Goal: Task Accomplishment & Management: Manage account settings

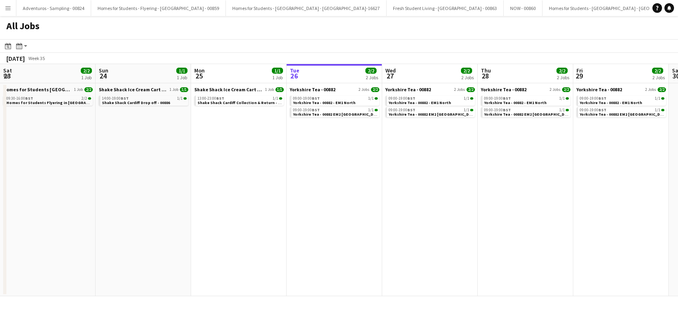
scroll to position [0, 191]
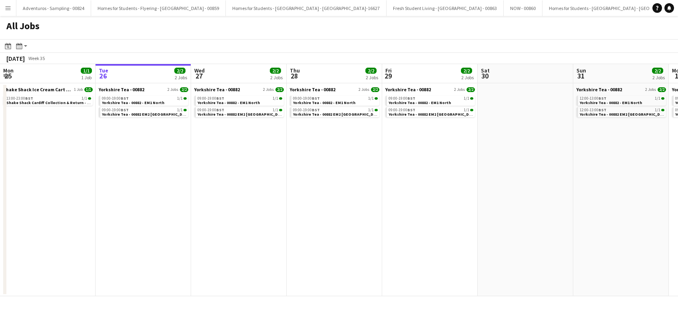
drag, startPoint x: 228, startPoint y: 241, endPoint x: 224, endPoint y: 240, distance: 4.5
click at [228, 241] on app-date-cell "Yorkshire Tea - 00882 2 Jobs 2/2 09:00-19:00 BST 1/1 Yorkshire Tea - 00882 - EM…" at bounding box center [239, 189] width 96 height 213
click at [143, 227] on app-date-cell "Yorkshire Tea - 00882 2 Jobs 2/2 09:00-19:00 BST 1/1 Yorkshire Tea - 00882 - EM…" at bounding box center [144, 189] width 96 height 213
click at [288, 230] on app-date-cell "Yorkshire Tea - 00882 2 Jobs 2/2 09:00-19:00 BST 1/1 Yorkshire Tea - 00882 - EM…" at bounding box center [335, 189] width 96 height 213
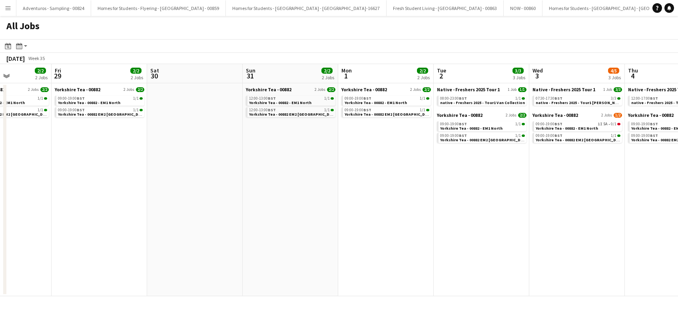
drag, startPoint x: 416, startPoint y: 213, endPoint x: 78, endPoint y: 205, distance: 338.4
click at [78, 205] on app-calendar-viewport "Mon 25 1/1 1 Job Tue 26 2/2 2 Jobs Wed 27 2/2 2 Jobs Thu 28 2/2 2 Jobs Fri 29 2…" at bounding box center [339, 180] width 678 height 232
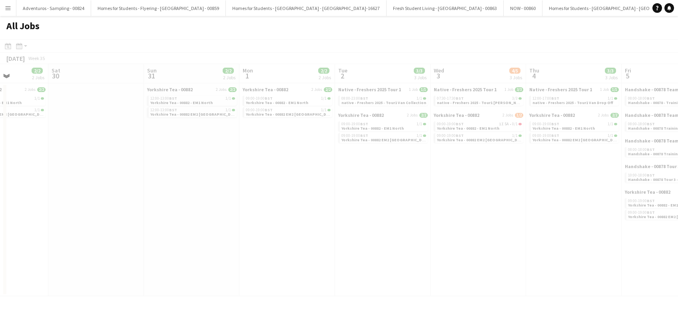
drag, startPoint x: 377, startPoint y: 198, endPoint x: 81, endPoint y: 217, distance: 296.2
click at [81, 217] on app-all-jobs "All Jobs Date picker AUG 2025 AUG 2025 Monday M Tuesday T Wednesday W Thursday …" at bounding box center [339, 156] width 678 height 280
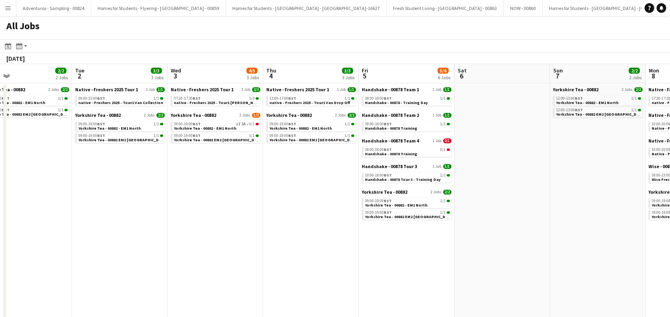
drag, startPoint x: 423, startPoint y: 217, endPoint x: 159, endPoint y: 252, distance: 266.7
click at [159, 252] on app-calendar-viewport "Fri 29 2/2 2 Jobs Sat 30 Sun 31 2/2 2 Jobs Mon 1 2/2 2 Jobs Tue 2 3/3 3 Jobs We…" at bounding box center [335, 225] width 670 height 322
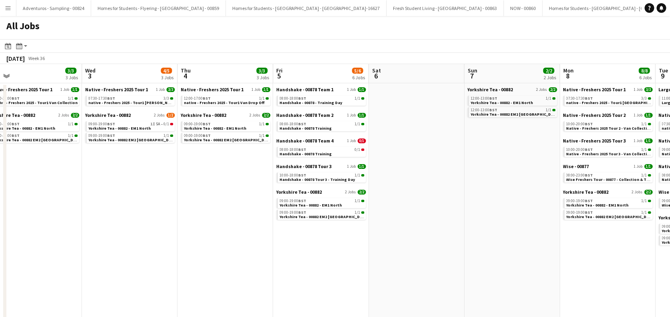
scroll to position [0, 218]
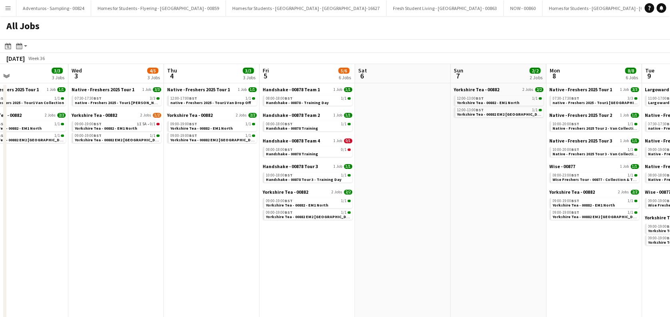
drag, startPoint x: 508, startPoint y: 253, endPoint x: 410, endPoint y: 269, distance: 99.3
click at [377, 275] on app-calendar-viewport "Sun 31 2/2 2 Jobs Mon 1 2/2 2 Jobs Tue 2 3/3 3 Jobs Wed 3 4/5 3 Jobs Thu 4 3/3 …" at bounding box center [335, 306] width 670 height 485
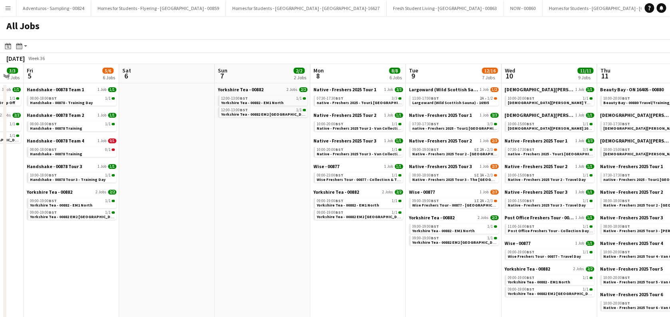
drag, startPoint x: 401, startPoint y: 198, endPoint x: 165, endPoint y: 274, distance: 248.0
click at [165, 274] on app-calendar-viewport "Tue 2 3/3 3 Jobs Wed 3 4/5 3 Jobs Thu 4 3/3 3 Jobs Fri 5 5/6 6 Jobs Sat 6 Sun 7…" at bounding box center [335, 306] width 670 height 485
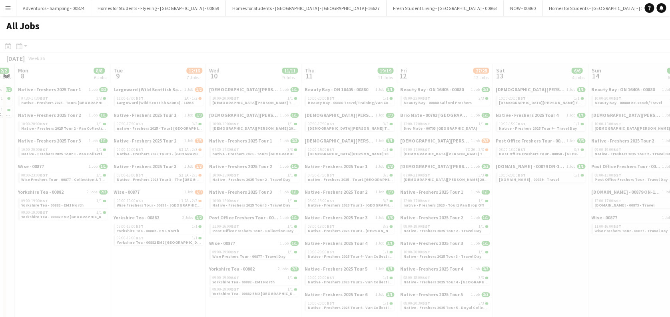
scroll to position [0, 216]
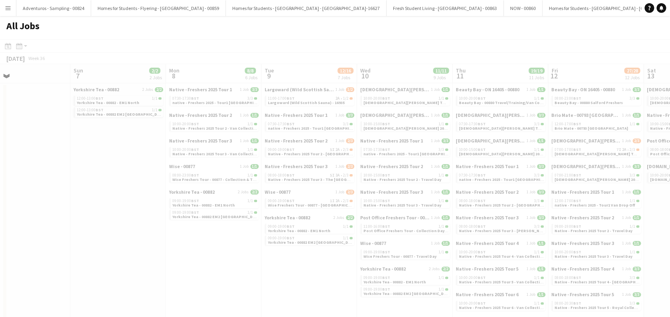
drag, startPoint x: 378, startPoint y: 243, endPoint x: 115, endPoint y: 263, distance: 264.3
click at [115, 263] on app-calendar-viewport "Thu 4 3/3 3 Jobs Fri 5 5/6 6 Jobs Sat 6 Sun 7 2/2 2 Jobs Mon 8 8/8 6 Jobs Tue 9…" at bounding box center [335, 306] width 670 height 485
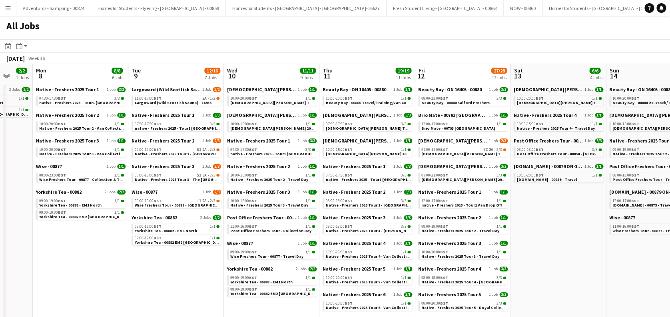
scroll to position [0, 399]
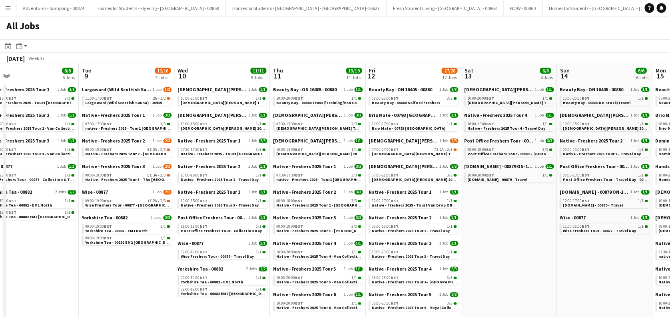
drag, startPoint x: 306, startPoint y: 288, endPoint x: 123, endPoint y: 290, distance: 182.8
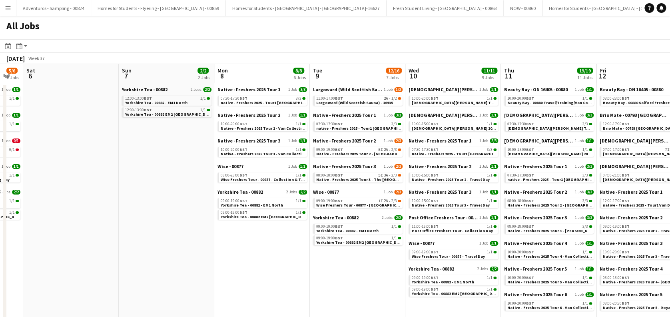
drag, startPoint x: 128, startPoint y: 274, endPoint x: 359, endPoint y: 250, distance: 232.3
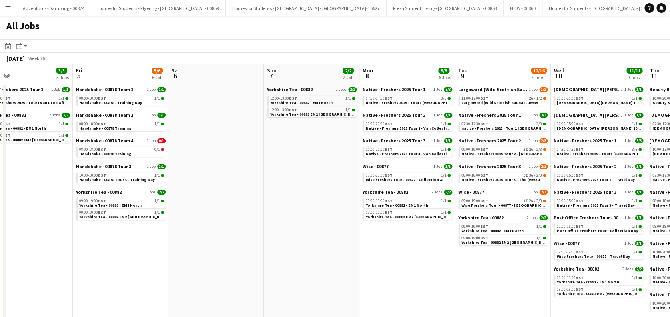
scroll to position [0, 205]
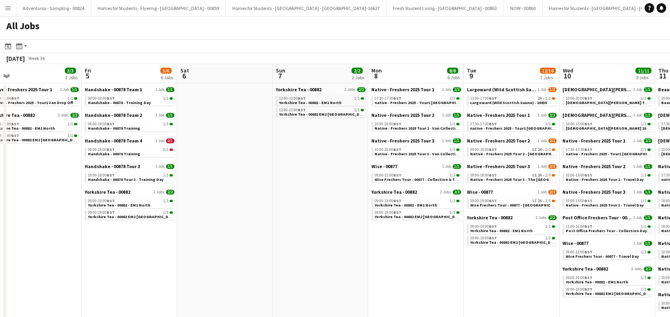
drag, startPoint x: 136, startPoint y: 262, endPoint x: 245, endPoint y: 262, distance: 108.8
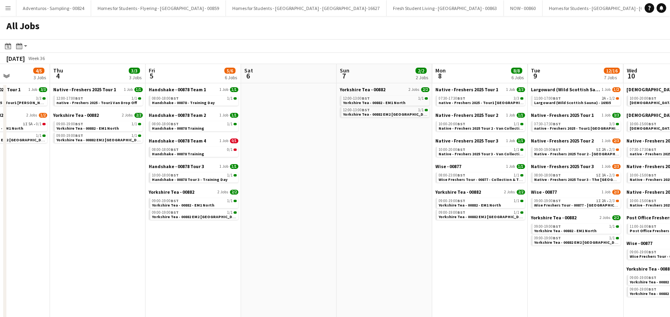
scroll to position [0, 222]
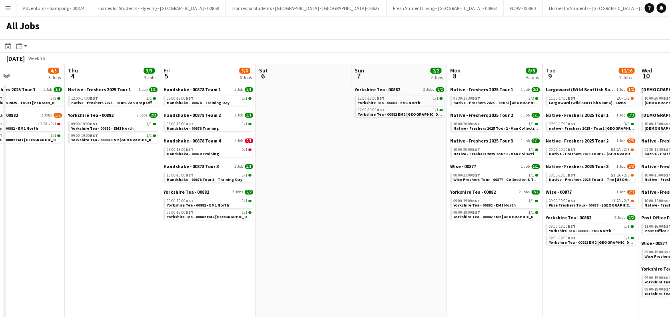
drag, startPoint x: 106, startPoint y: 293, endPoint x: 184, endPoint y: 284, distance: 79.4
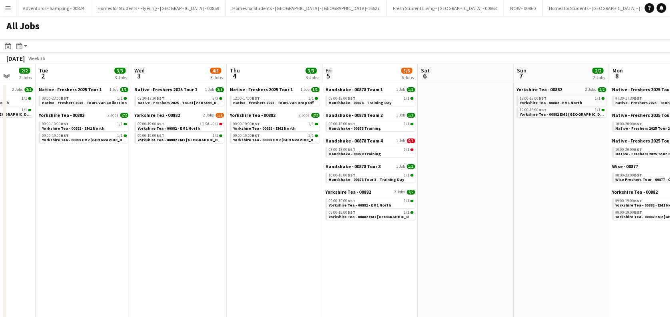
drag, startPoint x: 118, startPoint y: 265, endPoint x: 280, endPoint y: 265, distance: 162.4
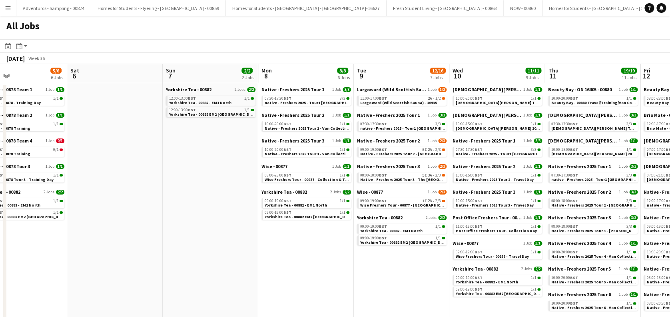
drag, startPoint x: 469, startPoint y: 272, endPoint x: 118, endPoint y: 290, distance: 351.2
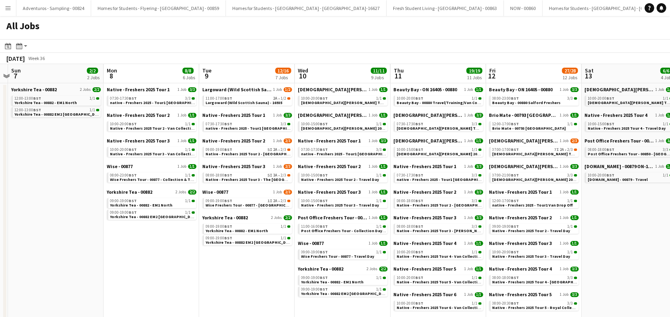
scroll to position [0, 386]
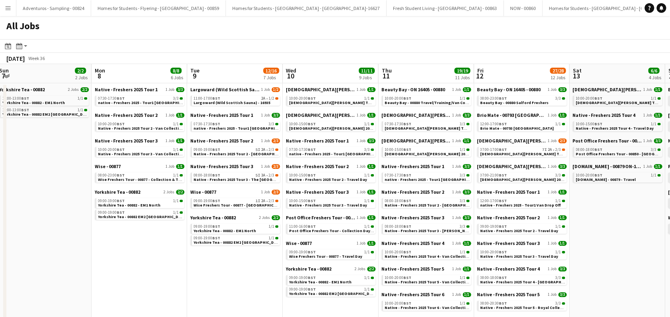
drag, startPoint x: 317, startPoint y: 275, endPoint x: 150, endPoint y: 289, distance: 167.3
click at [241, 97] on div "11:00-17:00 BST 2A • 1/2" at bounding box center [236, 98] width 85 height 4
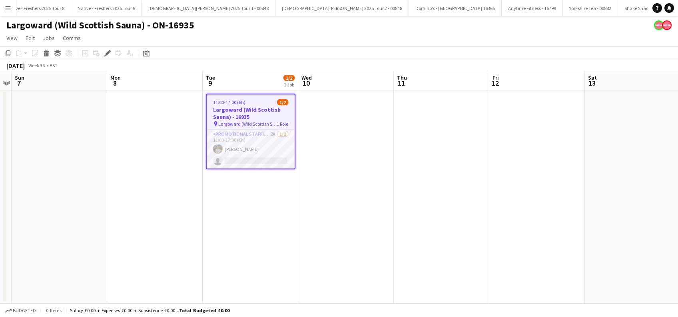
click at [371, 176] on app-date-cell at bounding box center [346, 196] width 96 height 213
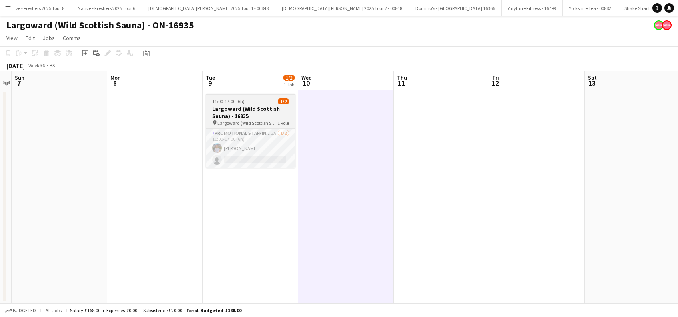
click at [235, 104] on app-job-card "11:00-17:00 (6h) 1/2 Largoward (Wild Scottish Sauna) - 16935 pin Largoward (Wil…" at bounding box center [251, 131] width 90 height 74
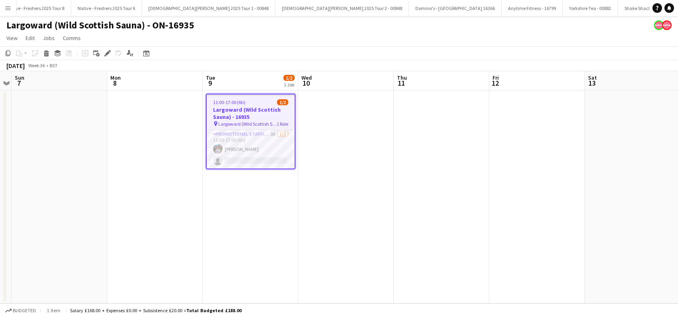
click at [220, 103] on span "11:00-17:00 (6h)" at bounding box center [229, 102] width 32 height 6
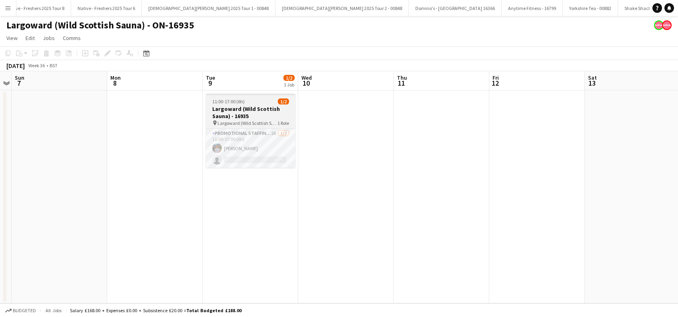
click at [221, 108] on h3 "Largoward (Wild Scottish Sauna) - 16935" at bounding box center [251, 112] width 90 height 14
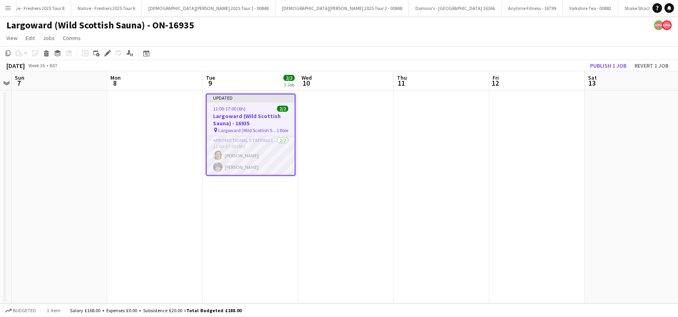
click at [244, 165] on app-card-role "Promotional Staffing (Brand Ambassadors) [DATE] 11:00-17:00 (6h) [PERSON_NAME] …" at bounding box center [251, 155] width 88 height 39
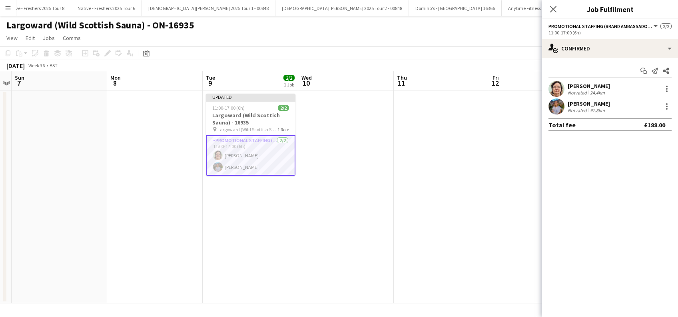
click at [249, 242] on app-date-cell "Updated 11:00-17:00 (6h) 2/2 Largoward (Wild Scottish Sauna) - 16935 pin Largow…" at bounding box center [251, 196] width 96 height 213
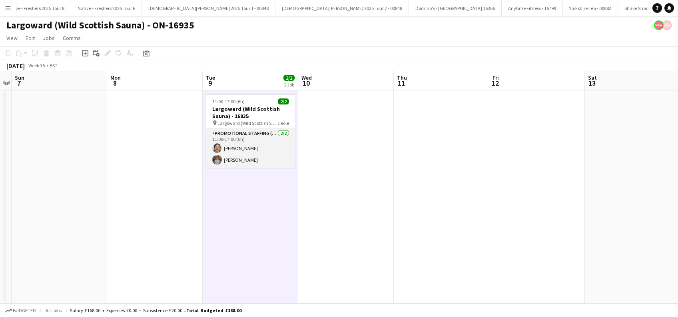
click at [240, 147] on app-card-role "Promotional Staffing (Brand Ambassadors) [DATE] 11:00-17:00 (6h) [PERSON_NAME] …" at bounding box center [251, 148] width 90 height 39
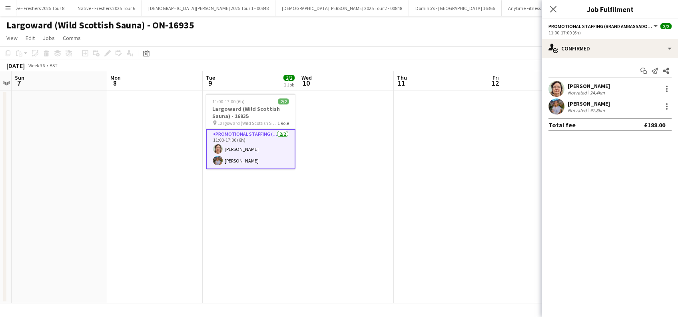
click at [597, 87] on div "[PERSON_NAME]" at bounding box center [589, 85] width 42 height 7
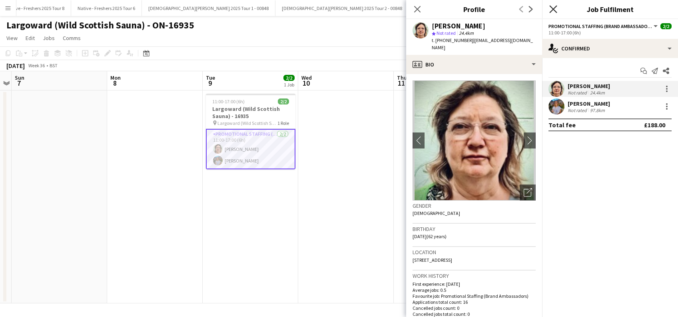
click at [554, 7] on icon "Close pop-in" at bounding box center [553, 9] width 8 height 8
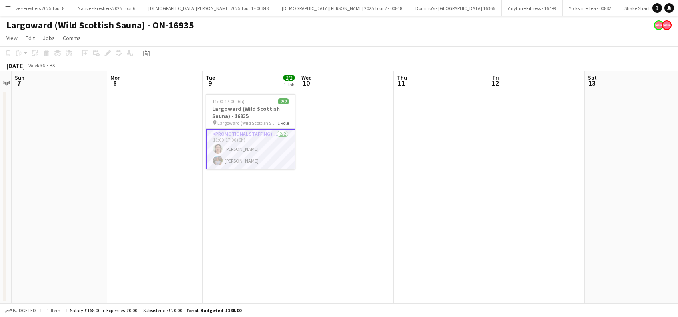
click at [518, 216] on app-date-cell at bounding box center [537, 196] width 96 height 213
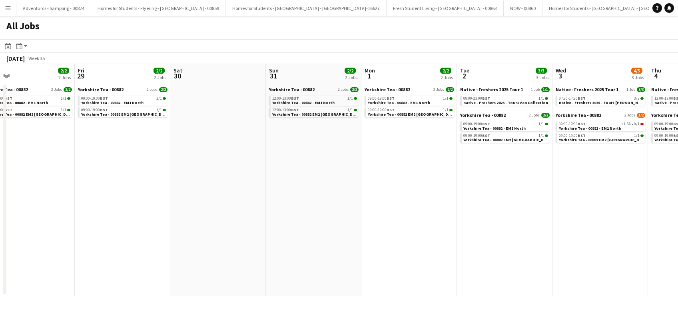
drag, startPoint x: 342, startPoint y: 208, endPoint x: 83, endPoint y: 262, distance: 264.5
click at [34, 272] on app-calendar-viewport "Mon 25 1/1 1 Job Tue 26 2/2 2 Jobs Wed 27 2/2 2 Jobs Thu 28 2/2 2 Jobs Fri 29 2…" at bounding box center [339, 180] width 678 height 232
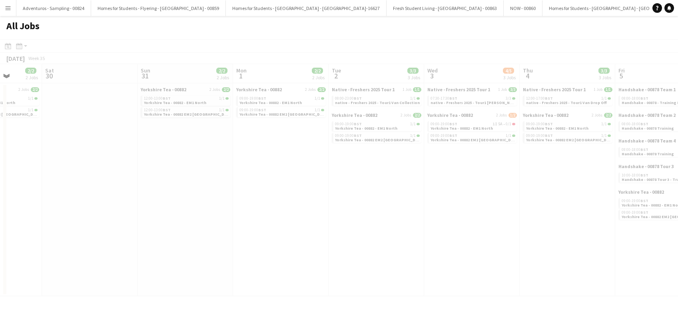
drag, startPoint x: 314, startPoint y: 235, endPoint x: 278, endPoint y: 234, distance: 36.0
click at [131, 281] on app-all-jobs "All Jobs Date picker AUG 2025 AUG 2025 Monday M Tuesday T Wednesday W Thursday …" at bounding box center [339, 156] width 678 height 280
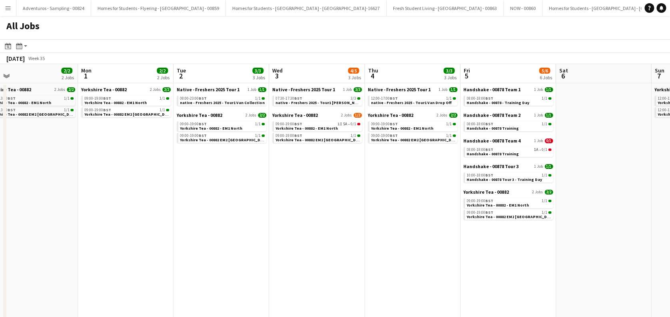
scroll to position [0, 286]
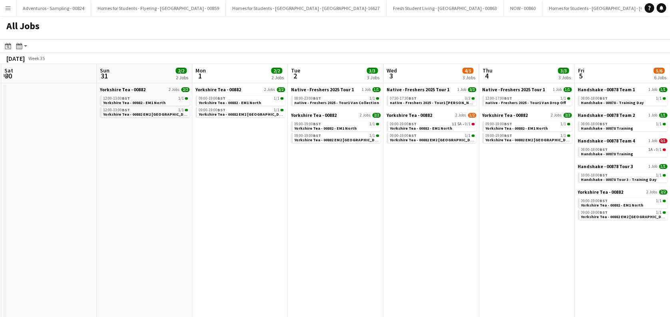
drag, startPoint x: 340, startPoint y: 222, endPoint x: 115, endPoint y: 269, distance: 229.6
click at [108, 273] on app-calendar-viewport "Wed 27 2/2 2 Jobs Thu 28 2/2 2 Jobs Fri 29 2/2 2 Jobs Sat 30 Sun 31 2/2 2 Jobs …" at bounding box center [335, 225] width 670 height 322
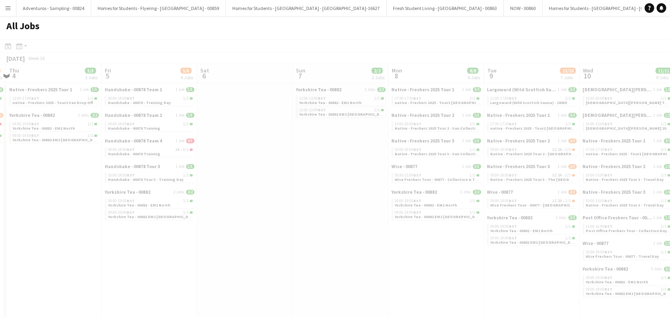
scroll to position [0, 224]
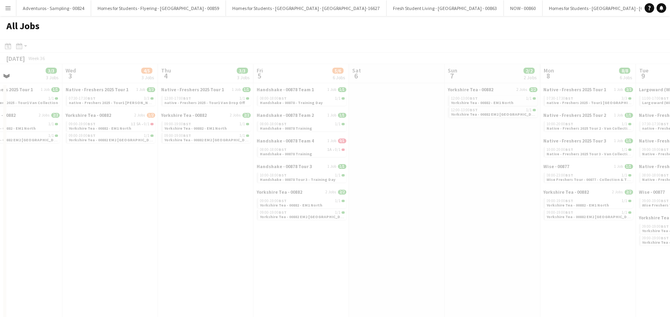
drag, startPoint x: 330, startPoint y: 201, endPoint x: 142, endPoint y: 237, distance: 191.7
click at [142, 237] on app-all-jobs "All Jobs Date picker AUG 2025 AUG 2025 Monday M Tuesday T Wednesday W Thursday …" at bounding box center [335, 200] width 670 height 369
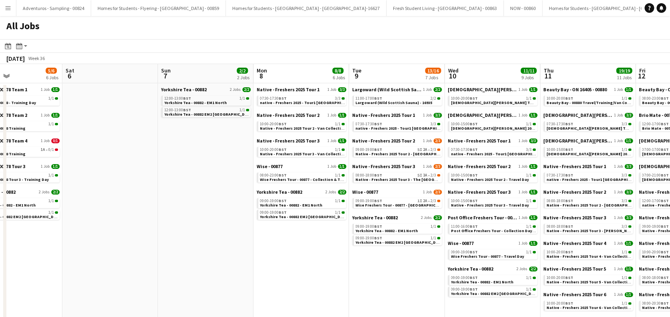
scroll to position [0, 320]
drag, startPoint x: 369, startPoint y: 248, endPoint x: 83, endPoint y: 282, distance: 288.7
click at [83, 282] on app-calendar-viewport "Tue 2 3/3 3 Jobs Wed 3 4/5 3 Jobs Thu 4 3/3 3 Jobs Fri 5 5/6 6 Jobs Sat 6 Sun 7…" at bounding box center [335, 306] width 670 height 485
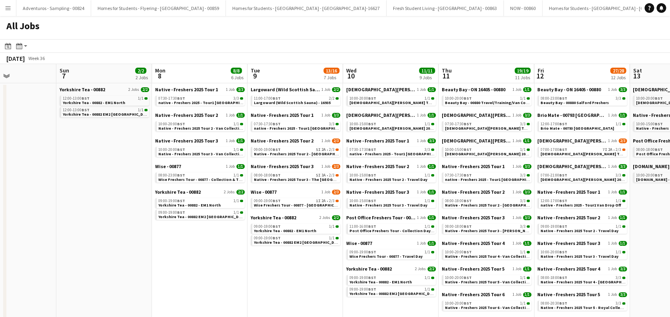
drag, startPoint x: 296, startPoint y: 257, endPoint x: -2, endPoint y: 288, distance: 300.3
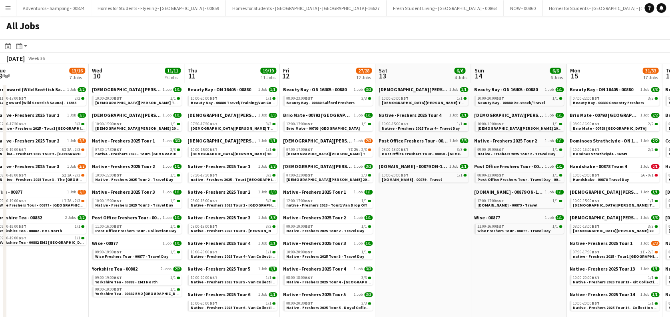
scroll to position [0, 294]
drag, startPoint x: 288, startPoint y: 278, endPoint x: 33, endPoint y: 285, distance: 254.4
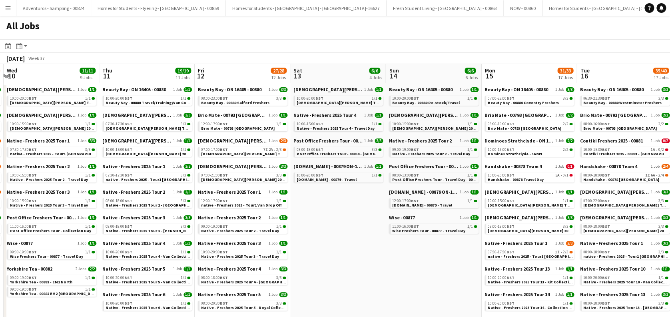
scroll to position [0, 227]
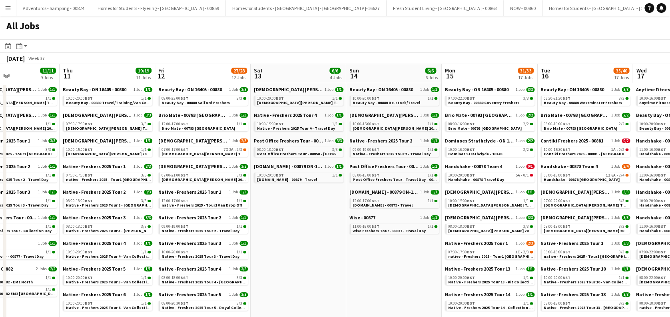
drag, startPoint x: 414, startPoint y: 273, endPoint x: 290, endPoint y: 282, distance: 125.1
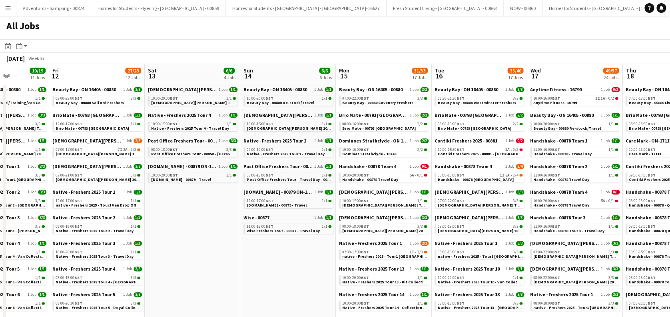
scroll to position [0, 353]
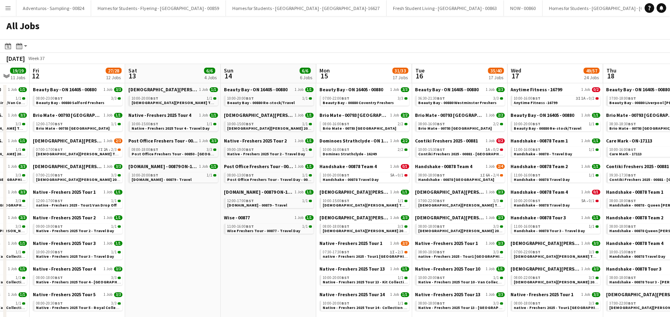
drag, startPoint x: 362, startPoint y: 271, endPoint x: 278, endPoint y: 276, distance: 84.9
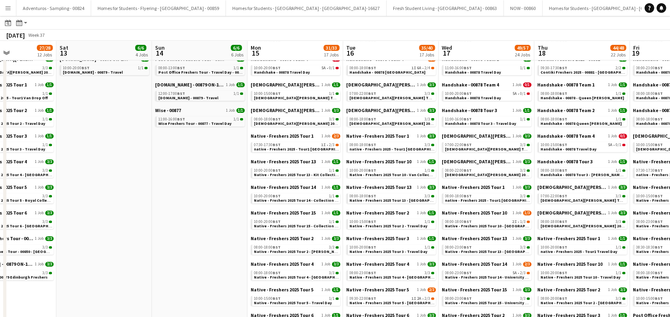
scroll to position [0, 243]
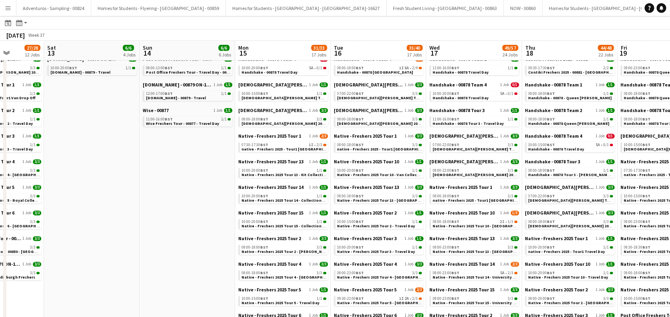
drag, startPoint x: 278, startPoint y: 218, endPoint x: 198, endPoint y: 238, distance: 83.4
click at [198, 238] on app-calendar-viewport "Wed 10 11/11 9 Jobs Thu 11 19/19 11 Jobs Fri 12 27/28 12 Jobs Sat 13 6/6 4 Jobs…" at bounding box center [335, 282] width 670 height 699
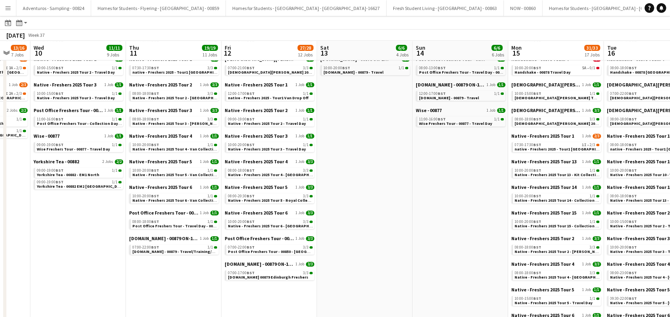
scroll to position [0, 194]
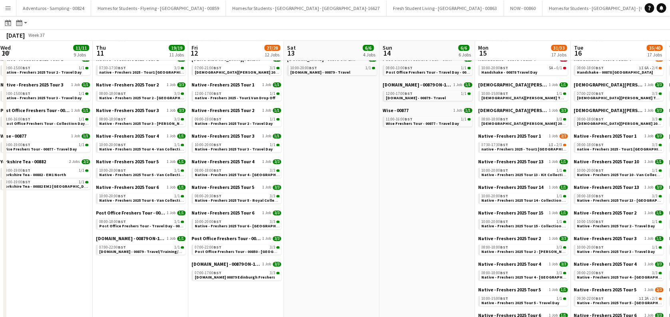
drag, startPoint x: 126, startPoint y: 238, endPoint x: 365, endPoint y: 238, distance: 239.9
click at [365, 238] on app-calendar-viewport "Mon 8 8/8 6 Jobs Tue 9 13/16 7 Jobs Wed 10 11/11 9 Jobs Thu 11 19/19 11 Jobs Fr…" at bounding box center [335, 282] width 670 height 699
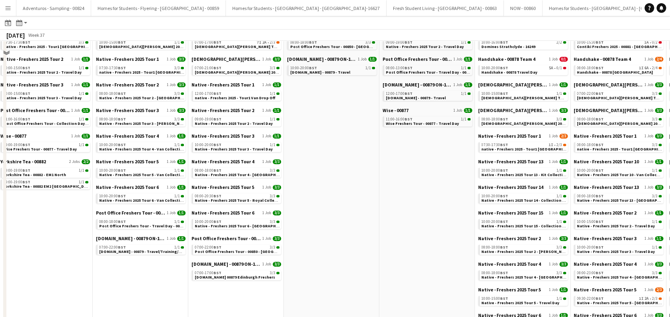
scroll to position [0, 0]
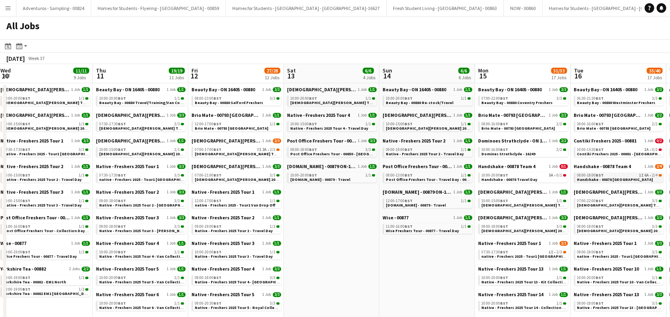
click at [625, 178] on span "Handshake - 00878 Glasgow" at bounding box center [615, 179] width 76 height 5
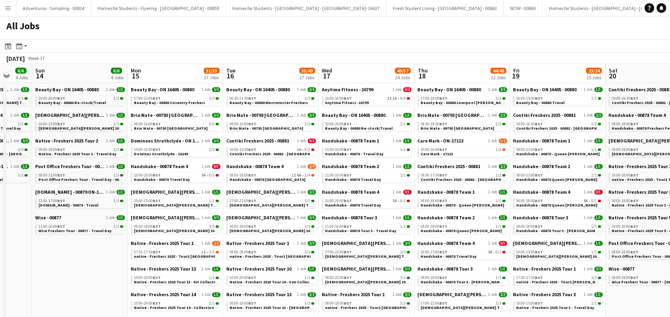
scroll to position [0, 264]
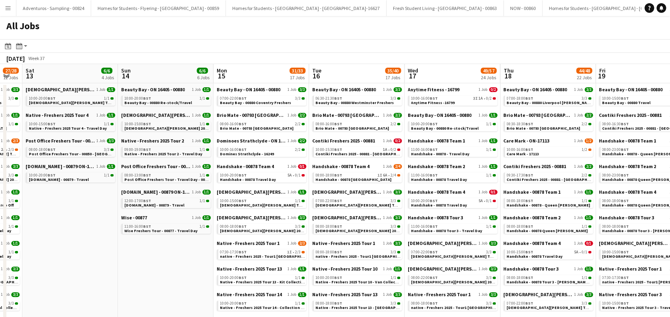
drag, startPoint x: 343, startPoint y: 286, endPoint x: 147, endPoint y: 286, distance: 196.3
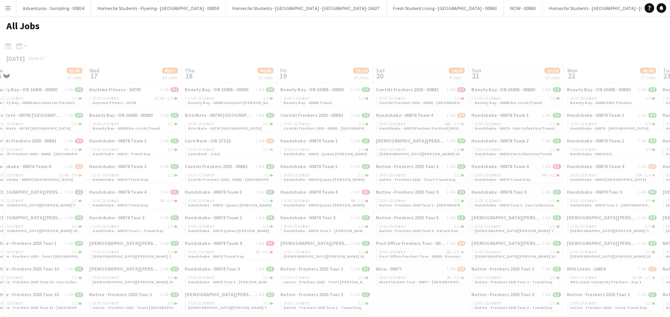
scroll to position [0, 216]
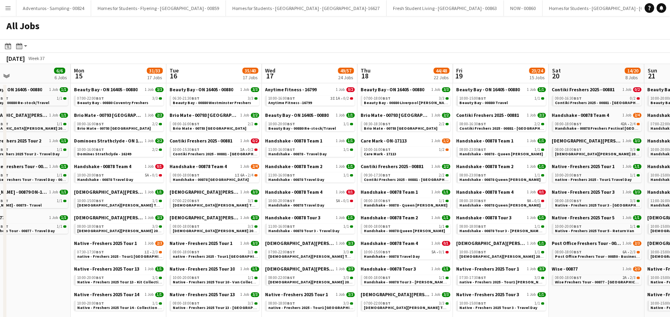
drag, startPoint x: 181, startPoint y: 273, endPoint x: -2, endPoint y: 282, distance: 183.8
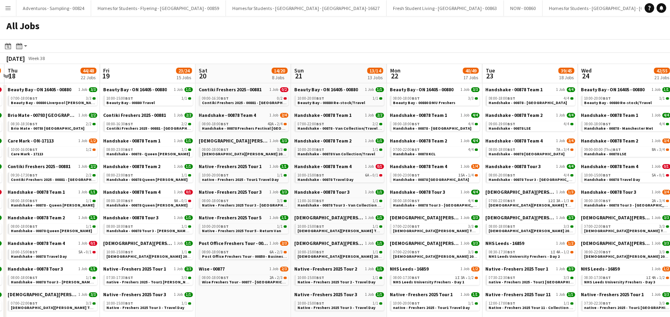
scroll to position [0, 233]
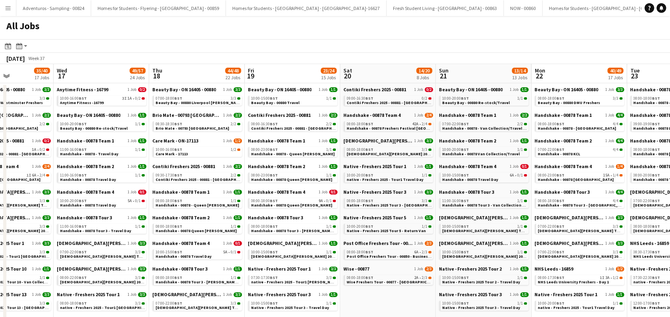
drag, startPoint x: 228, startPoint y: 251, endPoint x: 19, endPoint y: 270, distance: 209.1
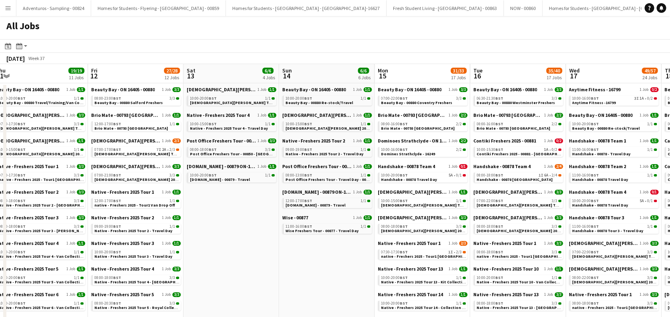
drag, startPoint x: 106, startPoint y: 272, endPoint x: 617, endPoint y: 288, distance: 512.1
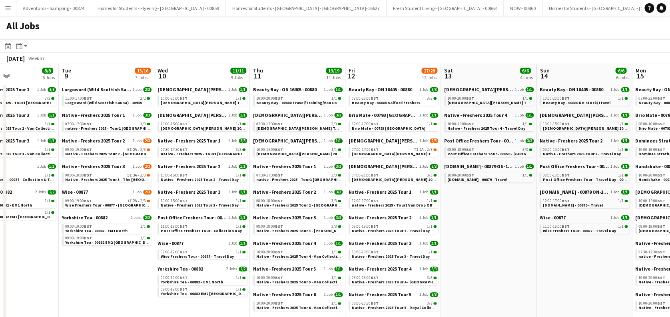
scroll to position [0, 233]
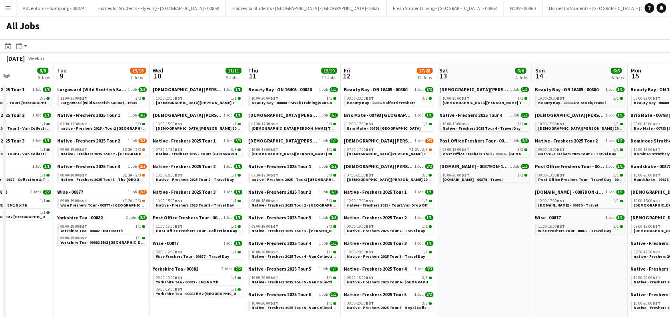
drag, startPoint x: 254, startPoint y: 284, endPoint x: 507, endPoint y: 292, distance: 253.3
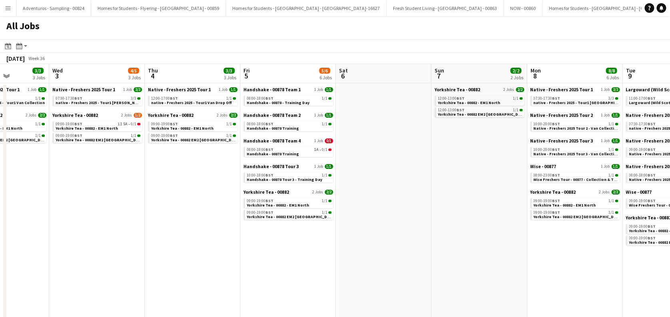
scroll to position [0, 237]
drag, startPoint x: 88, startPoint y: 280, endPoint x: 657, endPoint y: 294, distance: 569.6
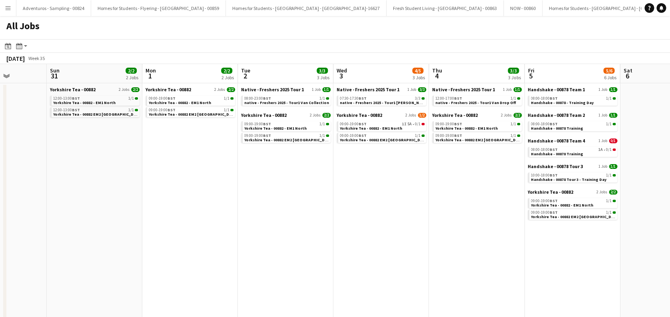
scroll to position [0, 256]
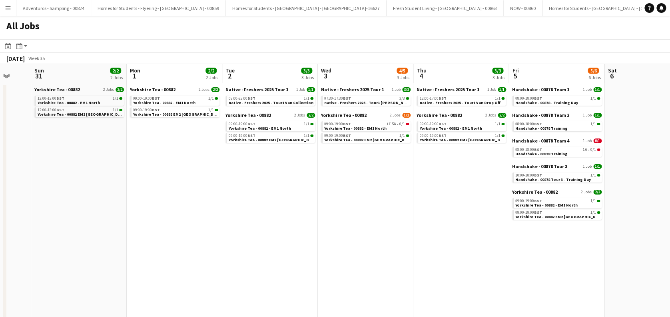
drag, startPoint x: 83, startPoint y: 271, endPoint x: 351, endPoint y: 305, distance: 270.1
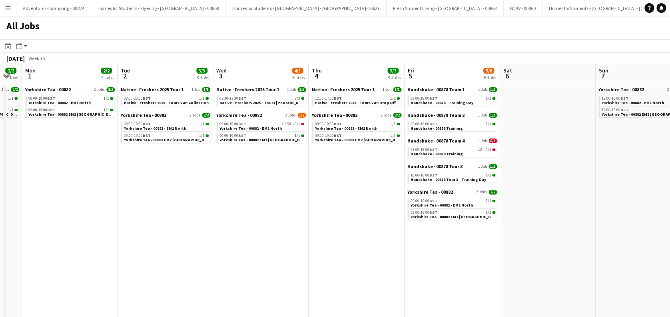
drag, startPoint x: 364, startPoint y: 211, endPoint x: 260, endPoint y: 246, distance: 110.5
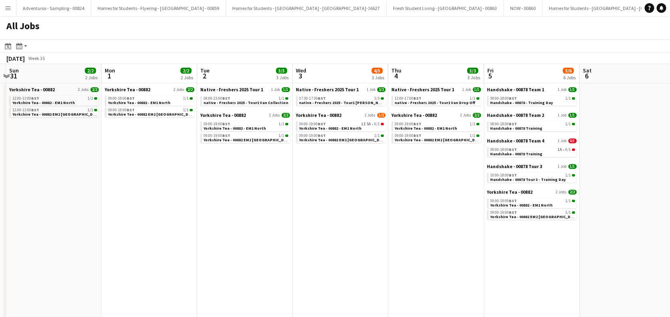
scroll to position [0, 285]
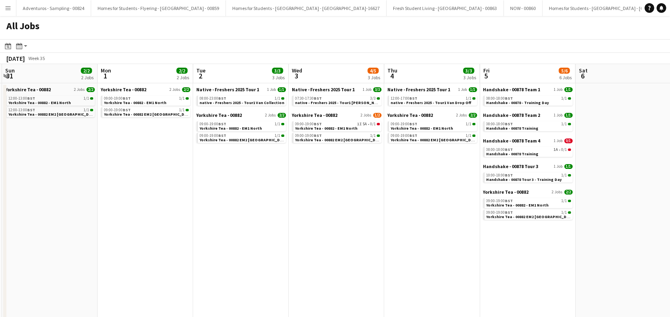
drag, startPoint x: 121, startPoint y: 236, endPoint x: 196, endPoint y: 246, distance: 76.3
click at [9, 10] on app-icon "Menu" at bounding box center [8, 8] width 6 height 6
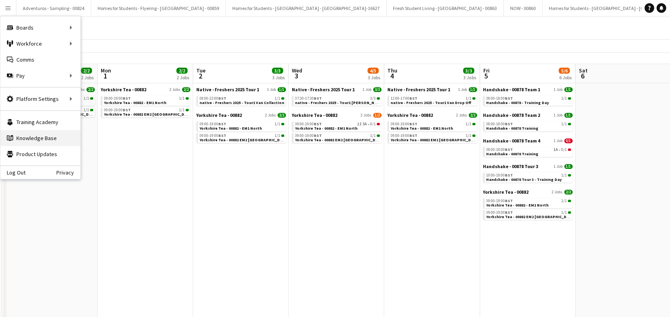
click at [30, 139] on link "Knowledge Base Knowledge Base" at bounding box center [40, 138] width 80 height 16
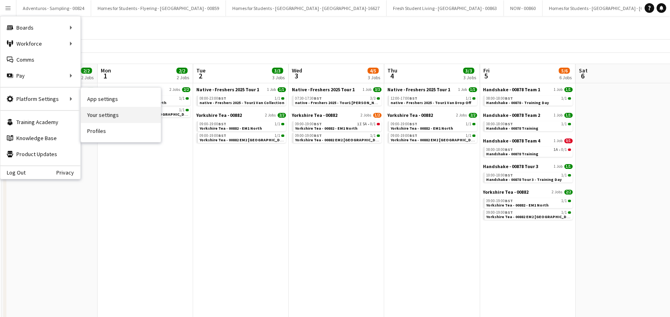
click at [108, 116] on link "Your settings" at bounding box center [121, 115] width 80 height 16
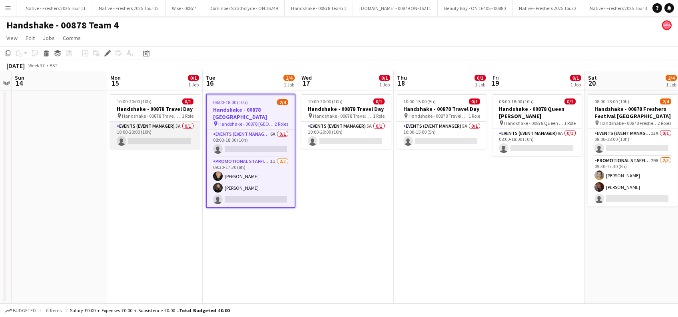
click at [150, 144] on app-card-role "Events (Event Manager) 5A 0/1 10:00-20:00 (10h) single-neutral-actions" at bounding box center [155, 135] width 90 height 27
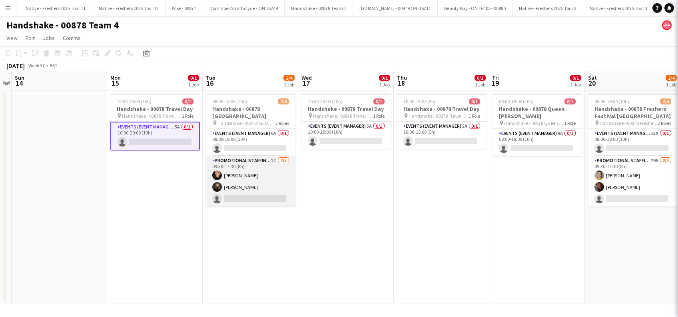
scroll to position [0, 275]
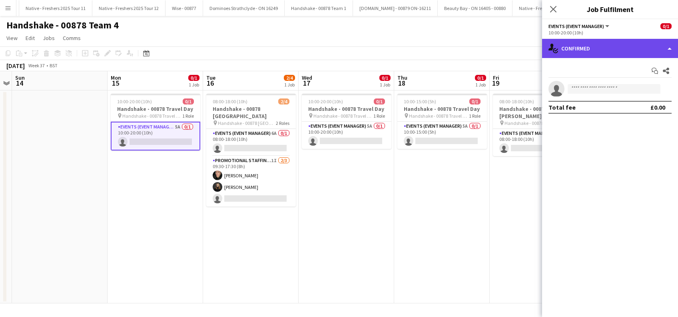
click at [612, 52] on div "single-neutral-actions-check-2 Confirmed" at bounding box center [610, 48] width 136 height 19
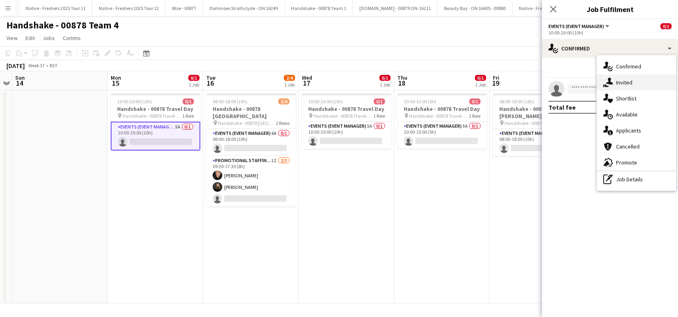
click at [627, 86] on div "single-neutral-actions-share-1 Invited" at bounding box center [636, 82] width 79 height 16
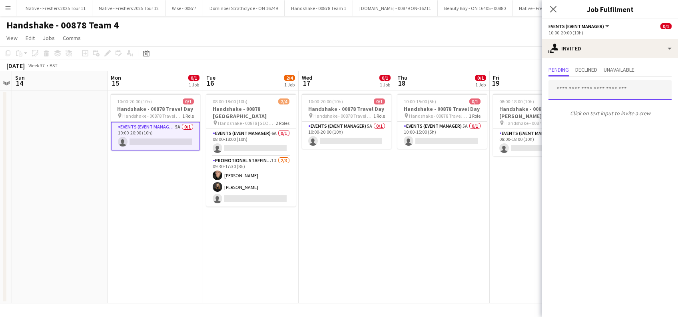
click at [576, 88] on input "text" at bounding box center [610, 90] width 123 height 20
click at [553, 9] on icon "Close pop-in" at bounding box center [553, 9] width 8 height 8
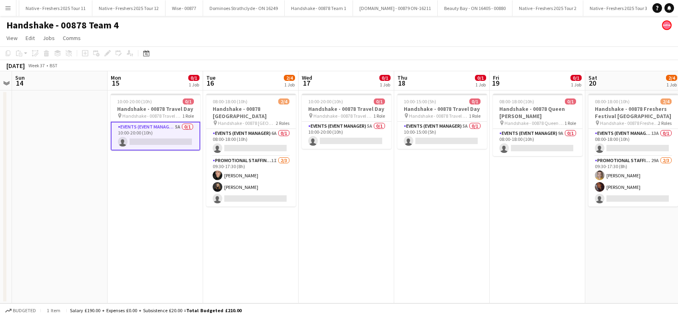
click at [543, 214] on app-date-cell "08:00-18:00 (10h) 0/1 Handshake - 00878 Queen Marys pin Handshake - 00878 Queen…" at bounding box center [538, 196] width 96 height 213
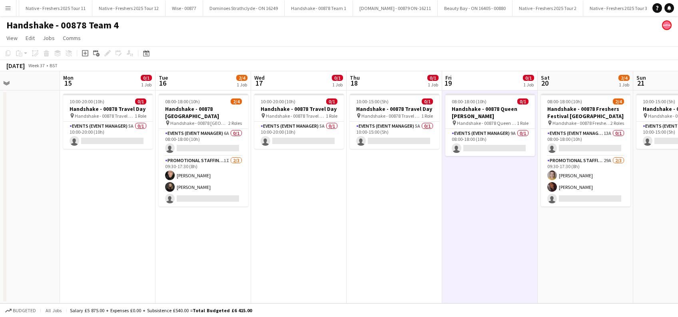
drag, startPoint x: 150, startPoint y: 252, endPoint x: 103, endPoint y: 258, distance: 48.1
click at [103, 258] on app-calendar-viewport "Thu 11 Fri 12 Sat 13 Sun 14 Mon 15 0/1 1 Job Tue 16 2/4 1 Job Wed 17 0/1 1 Job …" at bounding box center [339, 187] width 678 height 232
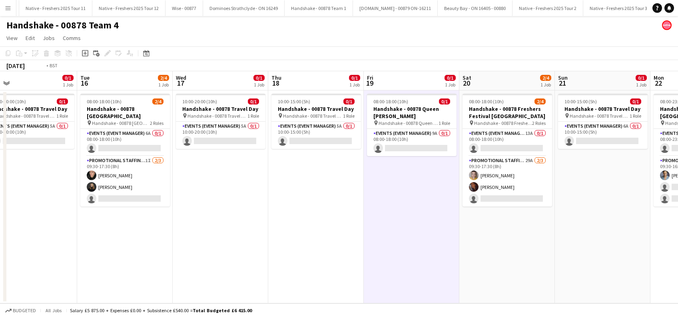
drag, startPoint x: 273, startPoint y: 243, endPoint x: 195, endPoint y: 264, distance: 80.8
click at [195, 264] on app-calendar-viewport "Thu 11 Fri 12 Sat 13 Sun 14 Mon 15 0/1 1 Job Tue 16 2/4 1 Job Wed 17 0/1 1 Job …" at bounding box center [339, 187] width 678 height 232
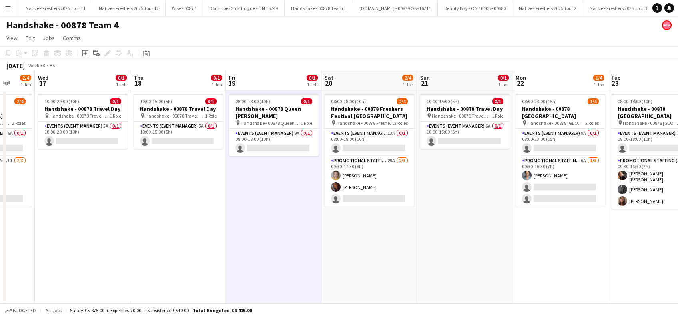
drag, startPoint x: 276, startPoint y: 258, endPoint x: 138, endPoint y: 286, distance: 140.9
click at [138, 286] on app-calendar-viewport "Sat 13 Sun 14 Mon 15 0/1 1 Job Tue 16 2/4 1 Job Wed 17 0/1 1 Job Thu 18 0/1 1 J…" at bounding box center [339, 187] width 678 height 232
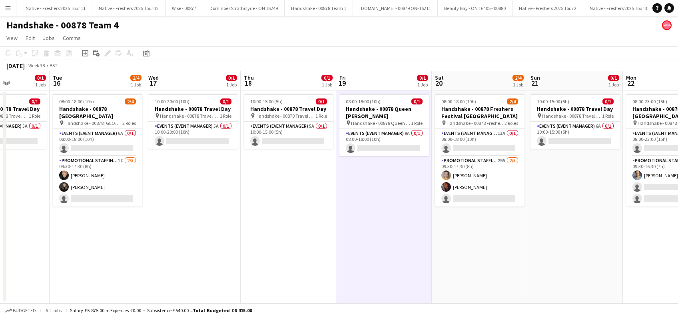
drag, startPoint x: 247, startPoint y: 256, endPoint x: 167, endPoint y: 280, distance: 83.9
click at [166, 281] on app-calendar-viewport "Sat 13 Sun 14 Mon 15 0/1 1 Job Tue 16 2/4 1 Job Wed 17 0/1 1 Job Thu 18 0/1 1 J…" at bounding box center [339, 187] width 678 height 232
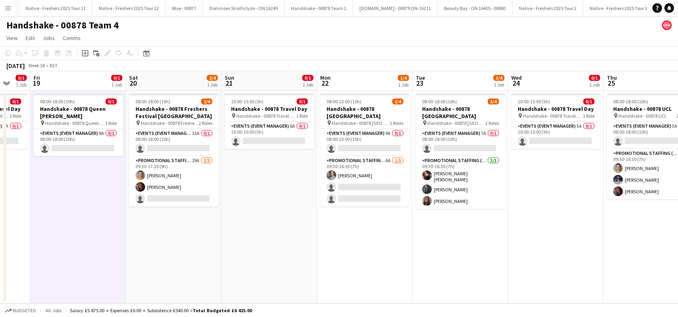
drag, startPoint x: 251, startPoint y: 266, endPoint x: 136, endPoint y: 281, distance: 115.7
click at [136, 281] on app-calendar-viewport "Mon 15 0/1 1 Job Tue 16 2/4 1 Job Wed 17 0/1 1 Job Thu 18 0/1 1 Job Fri 19 0/1 …" at bounding box center [339, 187] width 678 height 232
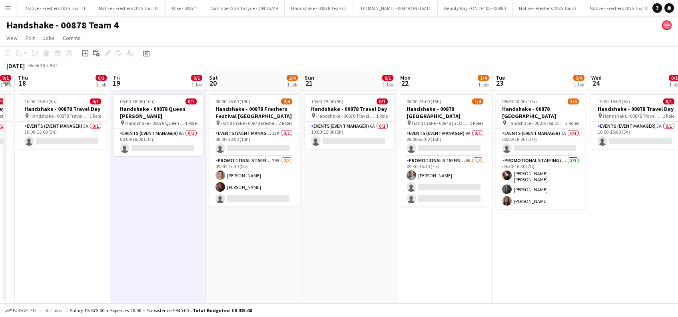
drag, startPoint x: 231, startPoint y: 267, endPoint x: 120, endPoint y: 266, distance: 111.2
click at [120, 266] on app-calendar-viewport "Mon 15 0/1 1 Job Tue 16 2/4 1 Job Wed 17 0/1 1 Job Thu 18 0/1 1 Job Fri 19 0/1 …" at bounding box center [339, 187] width 678 height 232
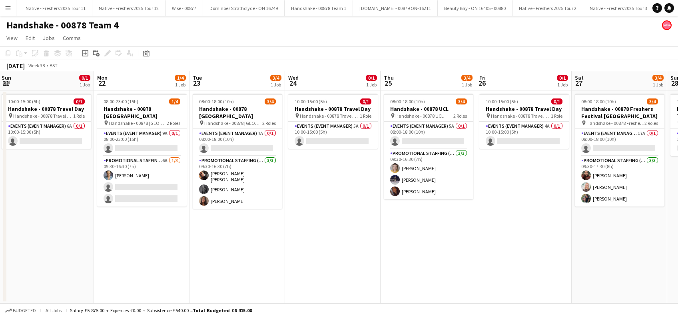
drag, startPoint x: 250, startPoint y: 265, endPoint x: 139, endPoint y: 279, distance: 112.5
click at [139, 279] on app-calendar-viewport "Wed 17 0/1 1 Job Thu 18 0/1 1 Job Fri 19 0/1 1 Job Sat 20 2/4 1 Job Sun 21 0/1 …" at bounding box center [339, 187] width 678 height 232
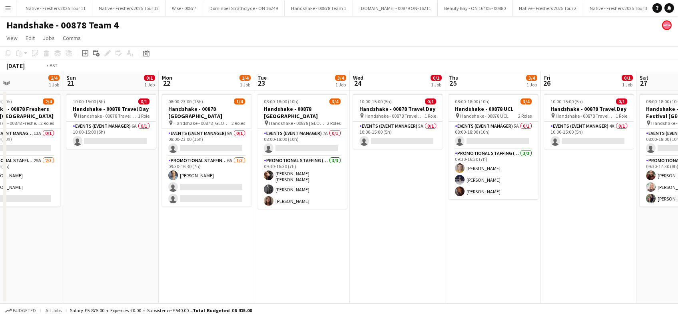
drag, startPoint x: 226, startPoint y: 269, endPoint x: 100, endPoint y: 286, distance: 127.1
click at [100, 286] on app-calendar-viewport "Wed 17 0/1 1 Job Thu 18 0/1 1 Job Fri 19 0/1 1 Job Sat 20 2/4 1 Job Sun 21 0/1 …" at bounding box center [339, 187] width 678 height 232
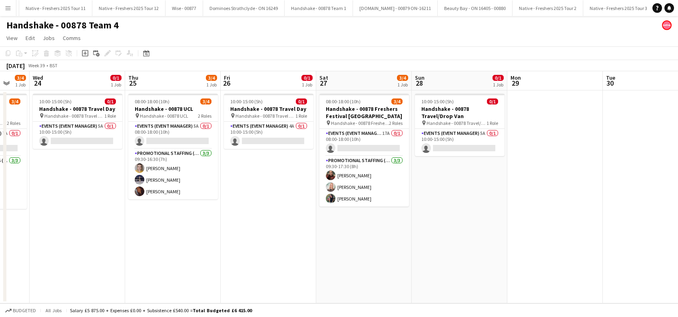
drag, startPoint x: 180, startPoint y: 264, endPoint x: 58, endPoint y: 282, distance: 123.2
click at [58, 282] on app-calendar-viewport "Sun 21 0/1 1 Job Mon 22 1/4 1 Job Tue 23 3/4 1 Job Wed 24 0/1 1 Job Thu 25 3/4 …" at bounding box center [339, 187] width 678 height 232
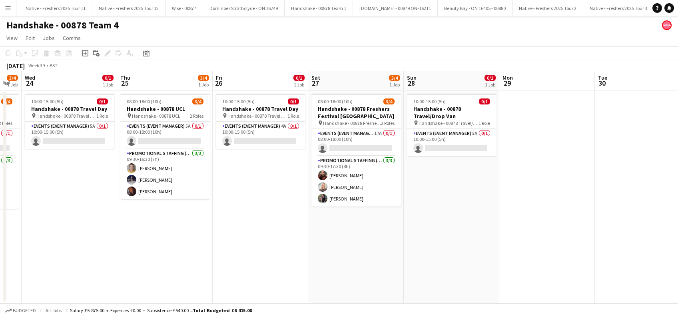
scroll to position [0, 318]
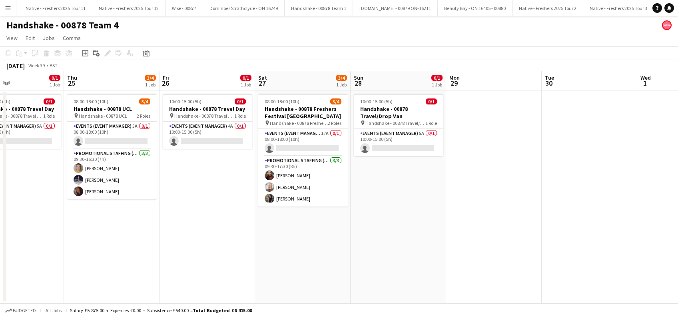
drag, startPoint x: 226, startPoint y: 269, endPoint x: 173, endPoint y: 270, distance: 52.8
click at [173, 270] on app-calendar-viewport "Sun 21 0/1 1 Job Mon 22 1/4 1 Job Tue 23 3/4 1 Job Wed 24 0/1 1 Job Thu 25 3/4 …" at bounding box center [339, 187] width 678 height 232
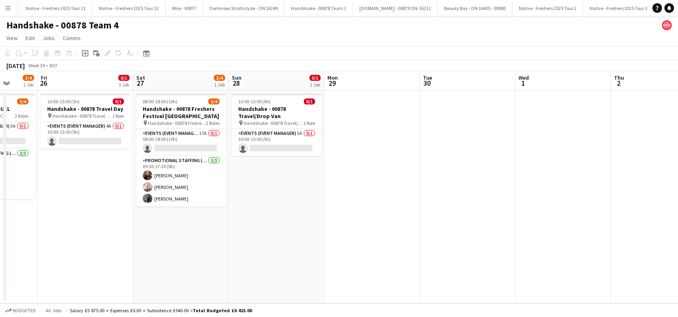
scroll to position [0, 308]
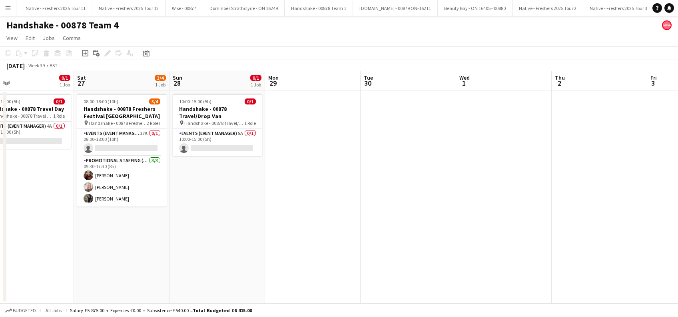
drag, startPoint x: 595, startPoint y: 255, endPoint x: 392, endPoint y: 304, distance: 208.5
click at [392, 304] on app-board "Handshake - 00878 Team 4 View Day view expanded Day view collapsed Month view D…" at bounding box center [339, 166] width 678 height 301
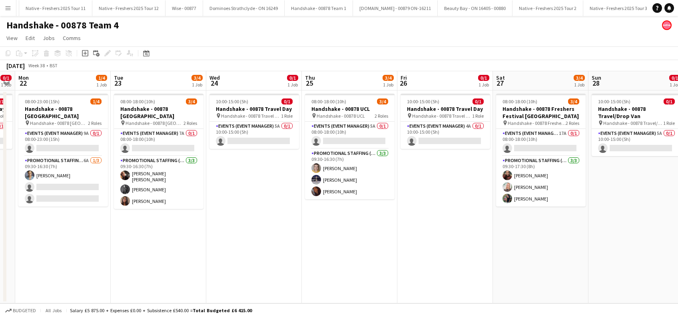
drag, startPoint x: 82, startPoint y: 264, endPoint x: 519, endPoint y: 304, distance: 439.3
click at [519, 304] on app-board "Handshake - 00878 Team 4 View Day view expanded Day view collapsed Month view D…" at bounding box center [339, 166] width 678 height 301
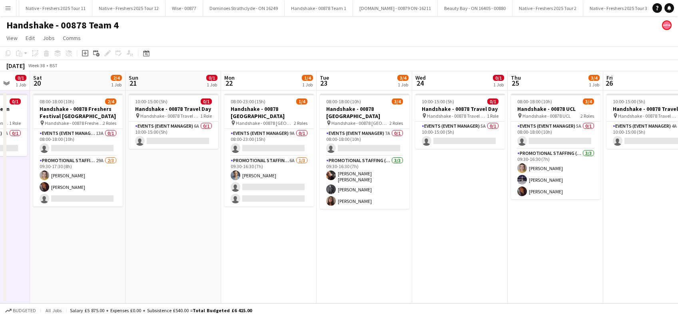
drag, startPoint x: 99, startPoint y: 272, endPoint x: 388, endPoint y: 282, distance: 289.3
click at [388, 282] on app-calendar-viewport "Thu 18 0/1 1 Job Fri 19 0/1 1 Job Sat 20 2/4 1 Job Sun 21 0/1 1 Job Mon 22 1/4 …" at bounding box center [339, 187] width 678 height 232
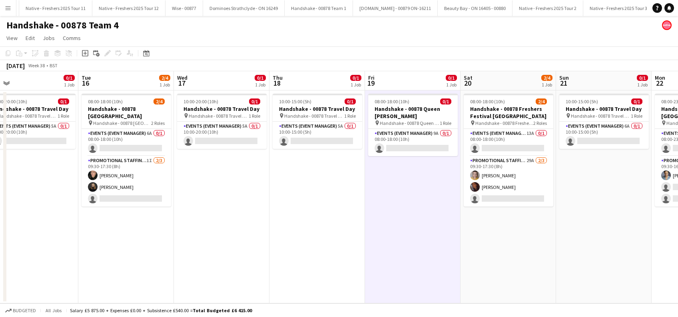
drag, startPoint x: 26, startPoint y: 257, endPoint x: 361, endPoint y: 279, distance: 335.8
click at [361, 279] on app-calendar-viewport "Sat 13 Sun 14 Mon 15 0/1 1 Job Tue 16 2/4 1 Job Wed 17 0/1 1 Job Thu 18 0/1 1 J…" at bounding box center [339, 187] width 678 height 232
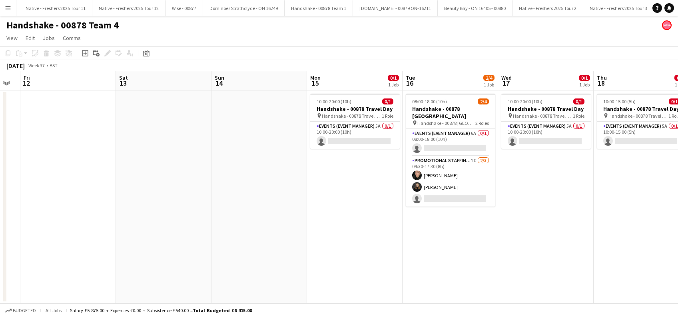
drag, startPoint x: 253, startPoint y: 275, endPoint x: 392, endPoint y: 275, distance: 139.2
click at [392, 275] on app-calendar-viewport "Wed 10 Thu 11 Fri 12 Sat 13 Sun 14 Mon 15 0/1 1 Job Tue 16 2/4 1 Job Wed 17 0/1…" at bounding box center [339, 187] width 678 height 232
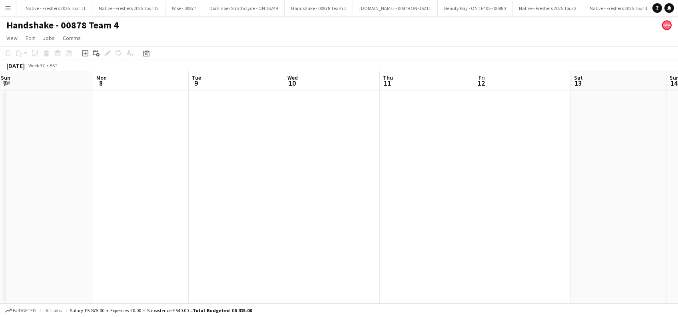
drag, startPoint x: 140, startPoint y: 253, endPoint x: 595, endPoint y: 284, distance: 456.1
click at [595, 284] on app-calendar-viewport "Fri 5 0/1 1 Job Sat 6 Sun 7 Mon 8 Tue 9 Wed 10 Thu 11 Fri 12 Sat 13 Sun 14 Mon …" at bounding box center [339, 187] width 678 height 232
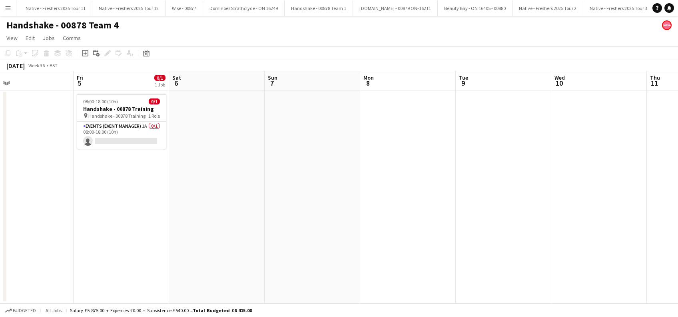
scroll to position [0, 190]
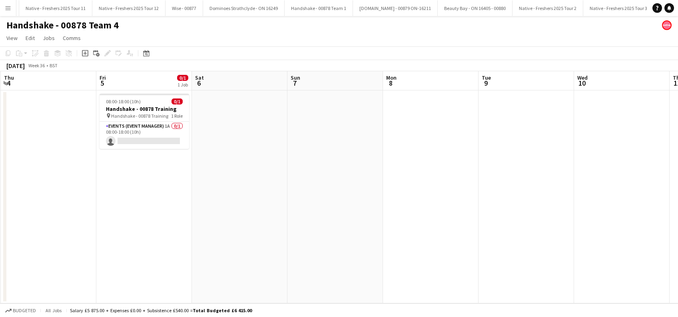
drag, startPoint x: 208, startPoint y: 264, endPoint x: 498, endPoint y: 278, distance: 290.3
click at [498, 278] on app-calendar-viewport "Tue 2 Wed 3 Thu 4 Fri 5 0/1 1 Job Sat 6 Sun 7 Mon 8 Tue 9 Wed 10 Thu 11 Fri 12 …" at bounding box center [339, 187] width 678 height 232
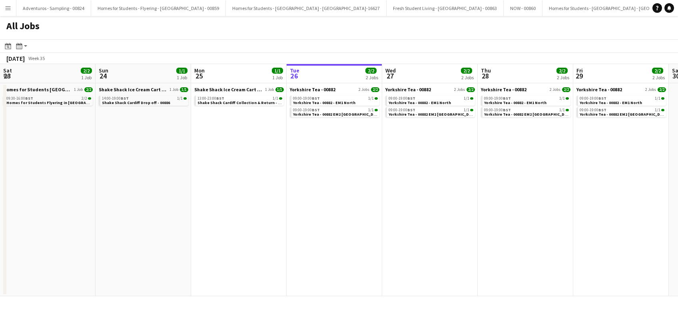
scroll to position [0, 191]
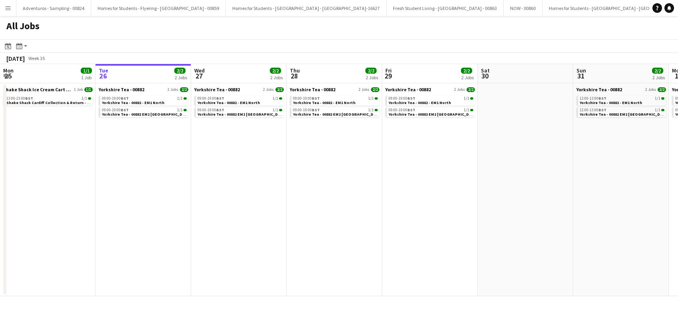
click at [9, 10] on app-icon "Menu" at bounding box center [8, 8] width 6 height 6
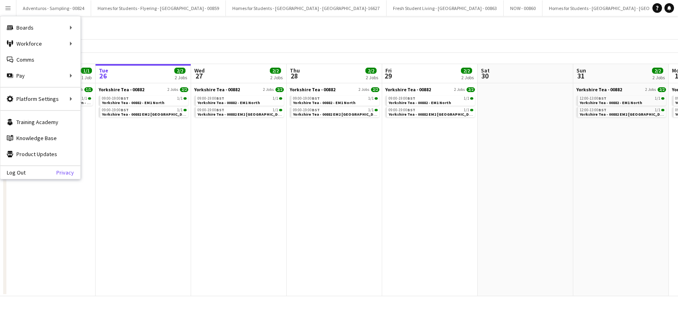
click at [68, 174] on link "Privacy" at bounding box center [68, 172] width 24 height 6
click at [94, 176] on app-date-cell "Shake Shack Ice Cream Cart Drop Off - 00886 1 Job 1/1 13:00-23:00 BST 1/1 Shake…" at bounding box center [48, 189] width 96 height 213
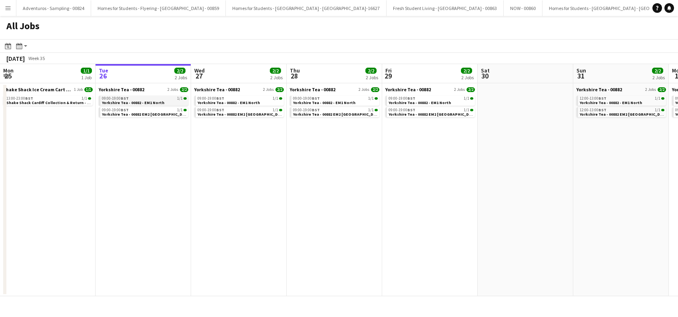
click at [125, 102] on span "Yorkshire Tea - 00882 - EM1 North" at bounding box center [133, 102] width 62 height 5
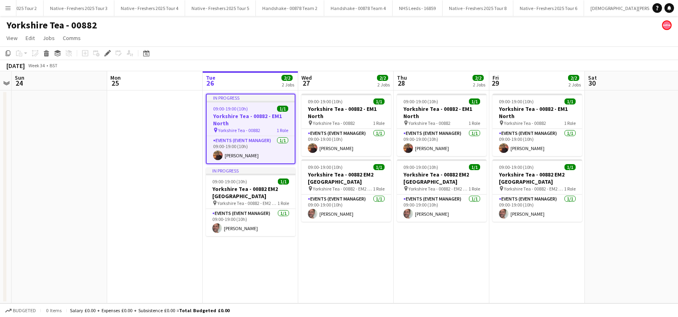
click at [244, 116] on h3 "Yorkshire Tea - 00882 - EM1 North" at bounding box center [251, 119] width 88 height 14
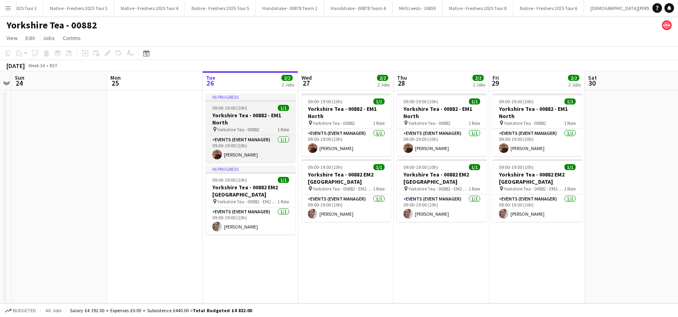
click at [221, 115] on h3 "Yorkshire Tea - 00882 - EM1 North" at bounding box center [251, 119] width 90 height 14
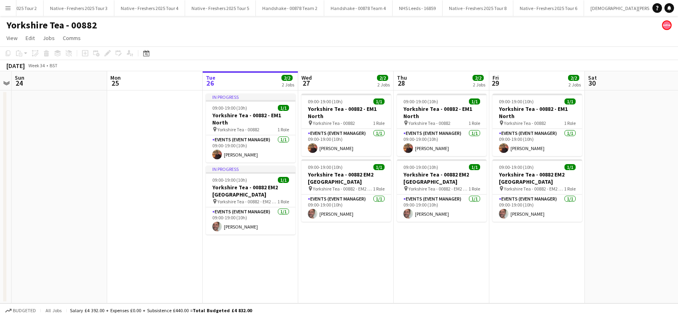
scroll to position [0, 275]
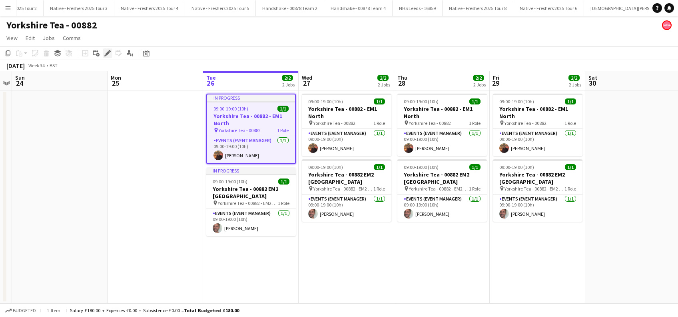
click at [106, 52] on icon at bounding box center [107, 53] width 4 height 4
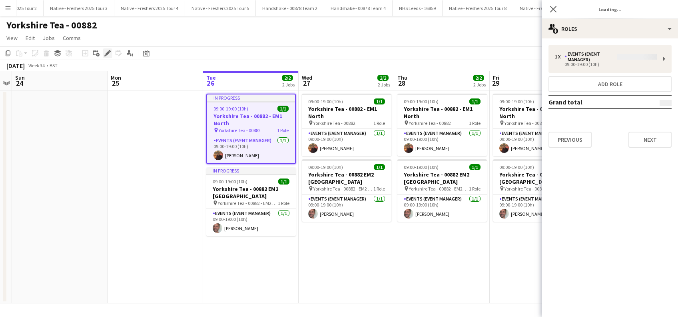
type input "**********"
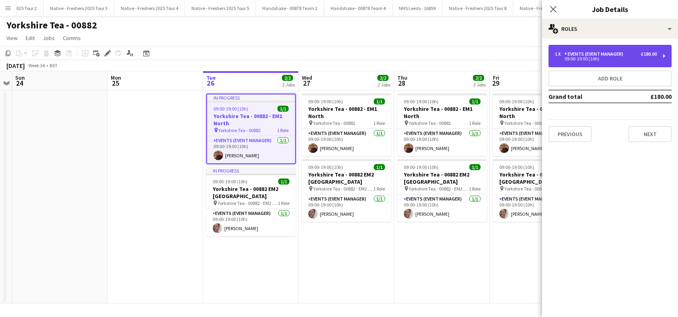
click at [601, 58] on div "09:00-19:00 (10h)" at bounding box center [606, 59] width 102 height 4
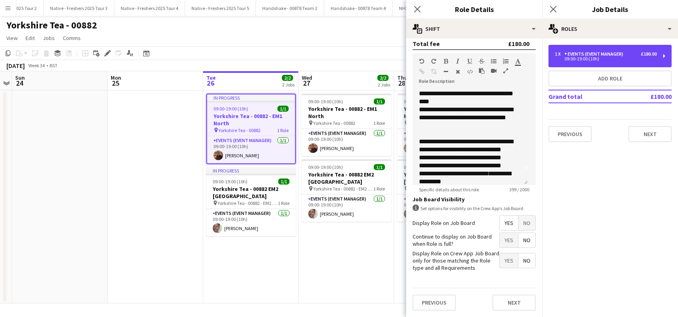
scroll to position [22, 0]
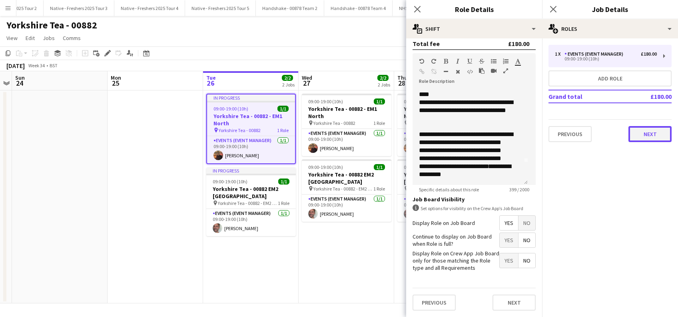
click at [649, 134] on button "Next" at bounding box center [650, 134] width 43 height 16
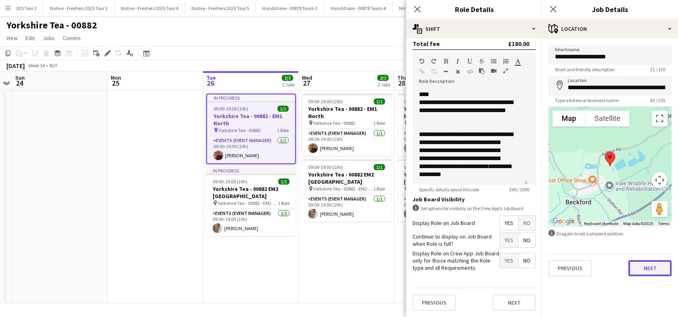
click at [657, 267] on button "Next" at bounding box center [650, 268] width 43 height 16
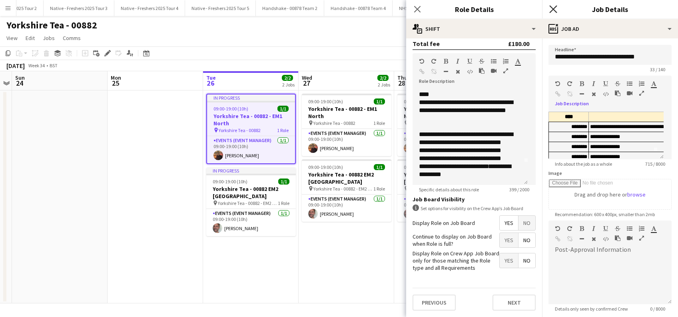
click at [550, 10] on icon "Close pop-in" at bounding box center [553, 9] width 8 height 8
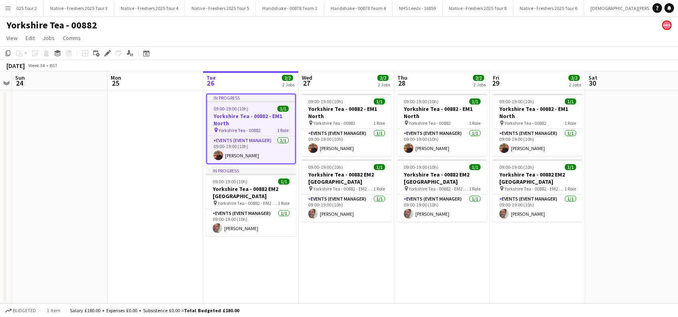
click at [238, 284] on app-date-cell "In progress 09:00-19:00 (10h) 1/1 Yorkshire Tea - 00882 - EM1 North pin Yorkshi…" at bounding box center [251, 196] width 96 height 213
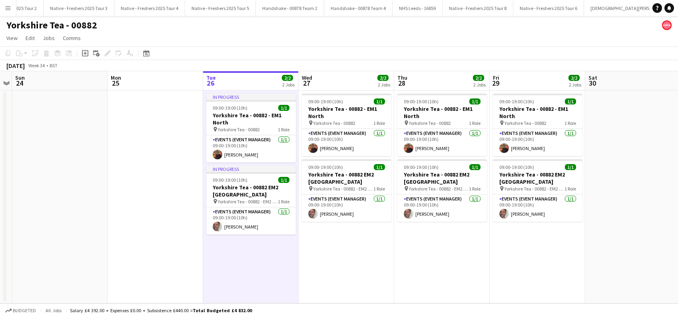
click at [423, 254] on app-date-cell "09:00-19:00 (10h) 1/1 Yorkshire Tea - 00882 - EM1 North pin Yorkshire Tea - 008…" at bounding box center [442, 196] width 96 height 213
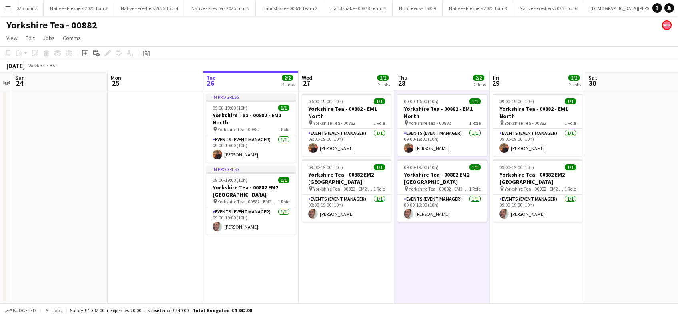
click at [365, 272] on app-date-cell "09:00-19:00 (10h) 1/1 Yorkshire Tea - 00882 - EM1 North pin Yorkshire Tea - 008…" at bounding box center [347, 196] width 96 height 213
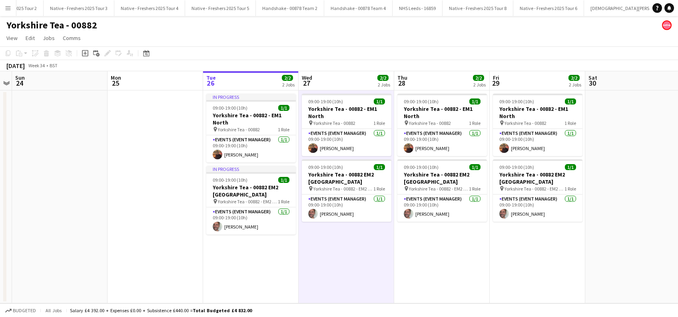
drag, startPoint x: 131, startPoint y: 231, endPoint x: 122, endPoint y: 228, distance: 10.0
click at [131, 231] on app-date-cell at bounding box center [156, 196] width 96 height 213
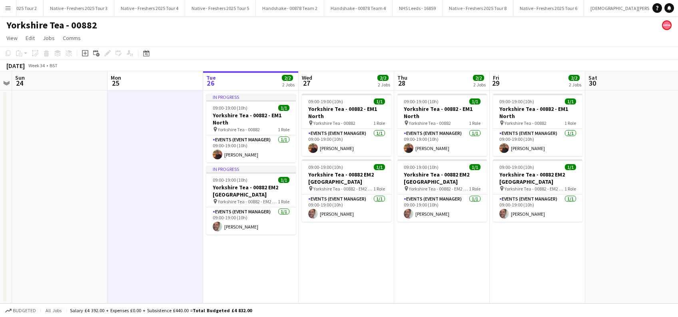
click at [128, 158] on app-date-cell at bounding box center [156, 196] width 96 height 213
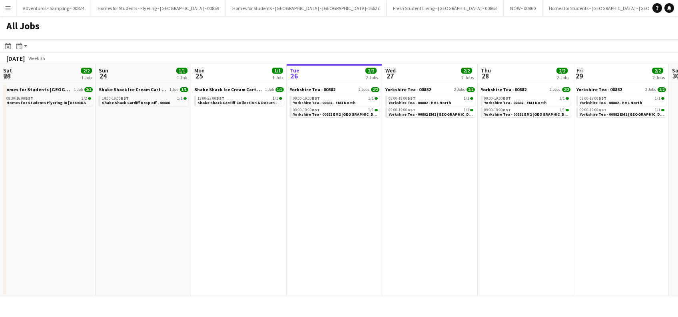
scroll to position [0, 191]
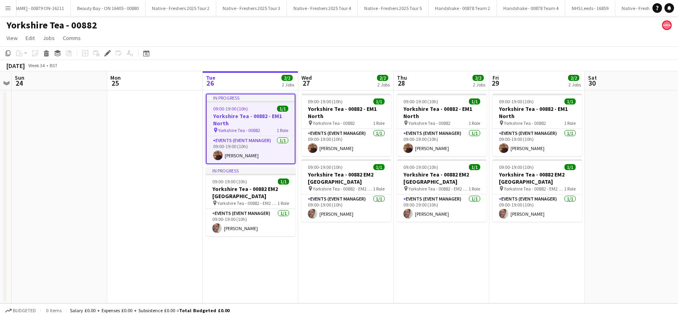
scroll to position [0, 2335]
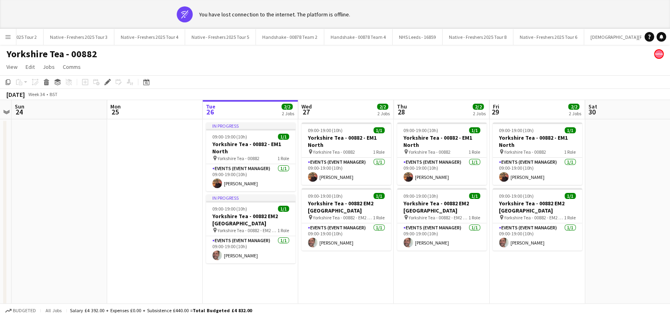
click at [177, 181] on app-date-cell at bounding box center [155, 225] width 96 height 213
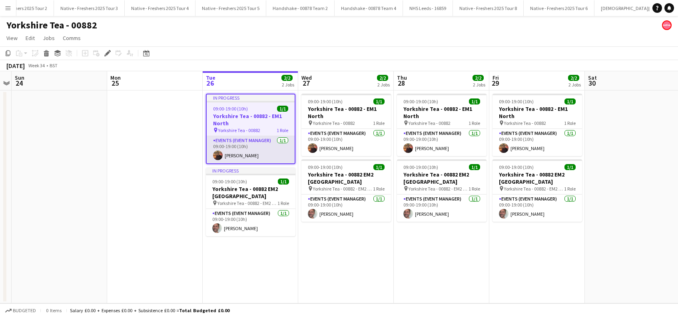
scroll to position [0, 2335]
click at [187, 190] on app-date-cell at bounding box center [155, 196] width 96 height 213
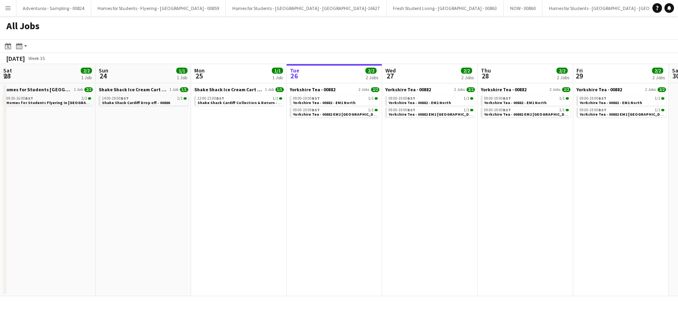
scroll to position [0, 191]
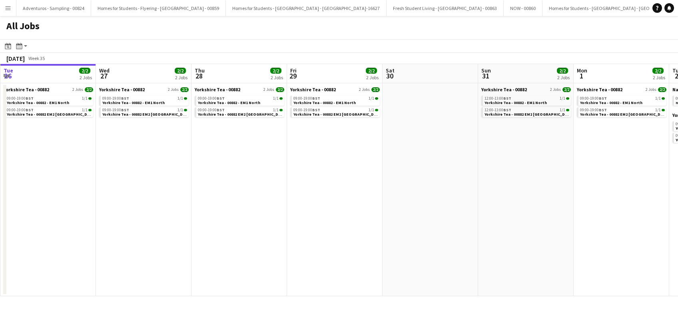
drag, startPoint x: 381, startPoint y: 202, endPoint x: 286, endPoint y: 236, distance: 101.2
click at [286, 236] on app-calendar-viewport "Sat 23 2/2 1 Job Sun 24 1/1 1 Job Mon 25 1/1 1 Job Tue 26 2/2 2 Jobs Wed 27 2/2…" at bounding box center [339, 180] width 678 height 232
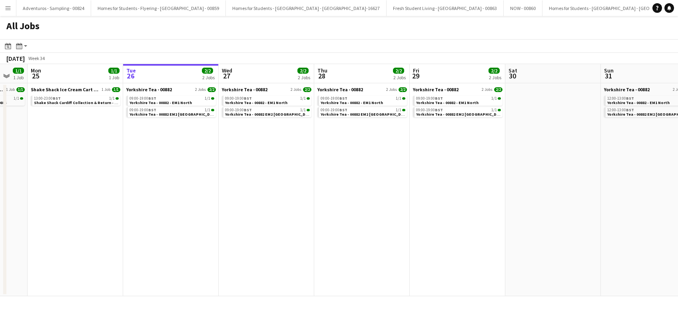
drag, startPoint x: 240, startPoint y: 239, endPoint x: 363, endPoint y: 240, distance: 122.8
click at [363, 240] on app-calendar-viewport "Sat 23 2/2 1 Job Sun 24 1/1 1 Job Mon 25 1/1 1 Job Tue 26 2/2 2 Jobs Wed 27 2/2…" at bounding box center [339, 180] width 678 height 232
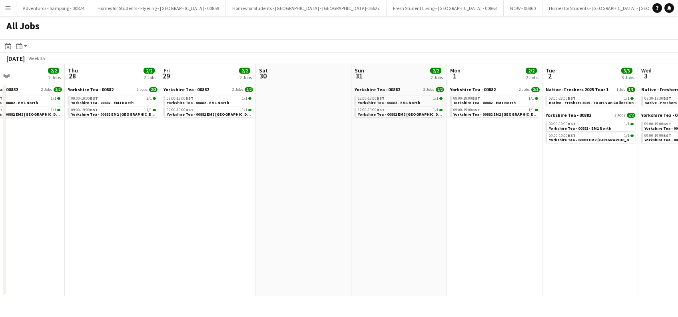
drag, startPoint x: 441, startPoint y: 249, endPoint x: 273, endPoint y: 278, distance: 170.7
click at [273, 278] on app-calendar-viewport "Sat 23 2/2 1 Job Sun 24 1/1 1 Job Mon 25 1/1 1 Job Tue 26 2/2 2 Jobs Wed 27 2/2…" at bounding box center [339, 180] width 678 height 232
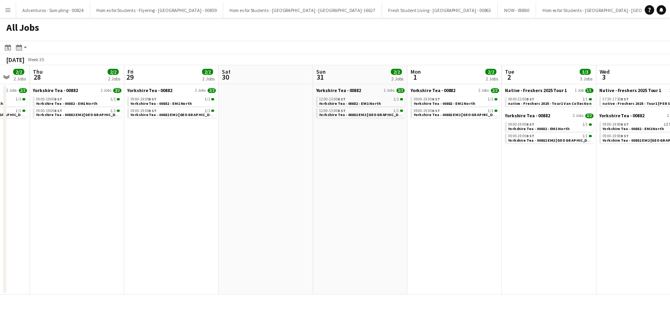
scroll to position [0, 244]
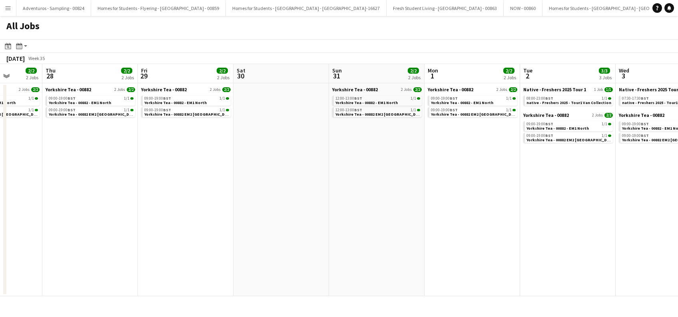
click at [301, 260] on app-all-jobs "All Jobs Date picker [DATE] [DATE] [DATE] M [DATE] T [DATE] W [DATE] T [DATE] F…" at bounding box center [339, 156] width 678 height 280
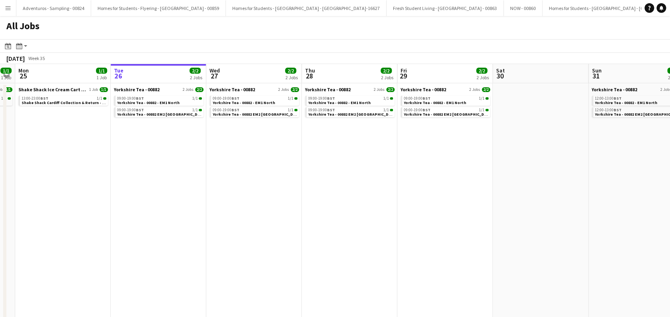
scroll to position [0, 210]
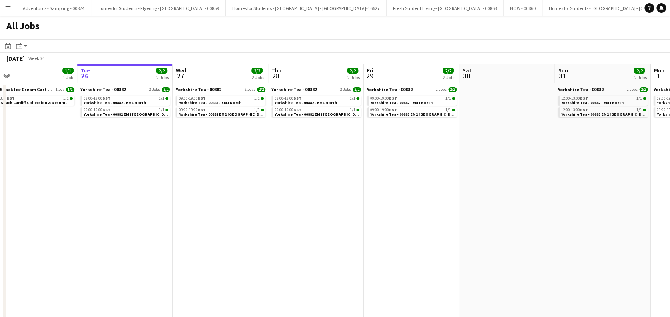
drag, startPoint x: 219, startPoint y: 198, endPoint x: 635, endPoint y: 224, distance: 417.5
click at [635, 224] on app-calendar-viewport "Sat 23 2/2 1 Job Sun 24 1/1 1 Job Mon 25 1/1 1 Job Tue 26 2/2 2 Jobs Wed 27 2/2…" at bounding box center [335, 225] width 670 height 322
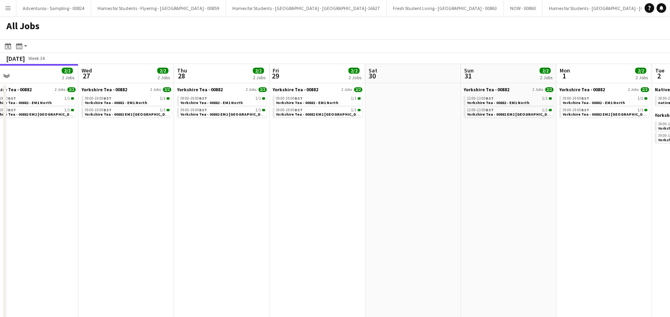
scroll to position [0, 228]
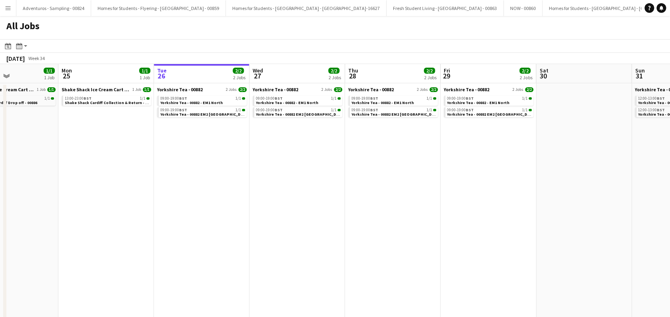
drag, startPoint x: 273, startPoint y: 216, endPoint x: 293, endPoint y: 250, distance: 39.4
click at [293, 250] on app-calendar-viewport "Fri 22 1/1 1 Job Sat 23 2/2 1 Job Sun 24 1/1 1 Job Mon 25 1/1 1 Job Tue 26 2/2 …" at bounding box center [335, 225] width 670 height 322
click at [220, 202] on app-date-cell "Yorkshire Tea - 00882 2 Jobs [DATE] 09:00-19:00 BST 1/1 Yorkshire Tea - 00882 -…" at bounding box center [202, 234] width 96 height 302
click at [290, 179] on app-date-cell "Yorkshire Tea - 00882 2 Jobs [DATE] 09:00-19:00 BST 1/1 Yorkshire Tea - 00882 -…" at bounding box center [298, 234] width 96 height 302
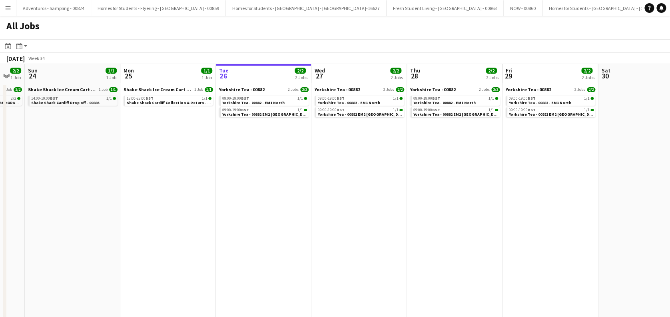
scroll to position [0, 166]
drag, startPoint x: 184, startPoint y: 214, endPoint x: 248, endPoint y: 235, distance: 66.5
click at [248, 235] on app-calendar-viewport "Fri 22 1/1 1 Job Sat 23 2/2 1 Job Sun 24 1/1 1 Job Mon 25 1/1 1 Job Tue 26 2/2 …" at bounding box center [335, 225] width 670 height 322
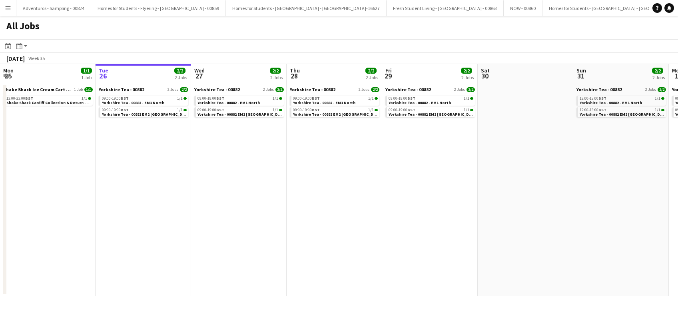
click at [118, 179] on app-date-cell "Yorkshire Tea - 00882 2 Jobs [DATE] 09:00-19:00 BST 1/1 Yorkshire Tea - 00882 -…" at bounding box center [144, 189] width 96 height 213
